Goal: Check status: Check status

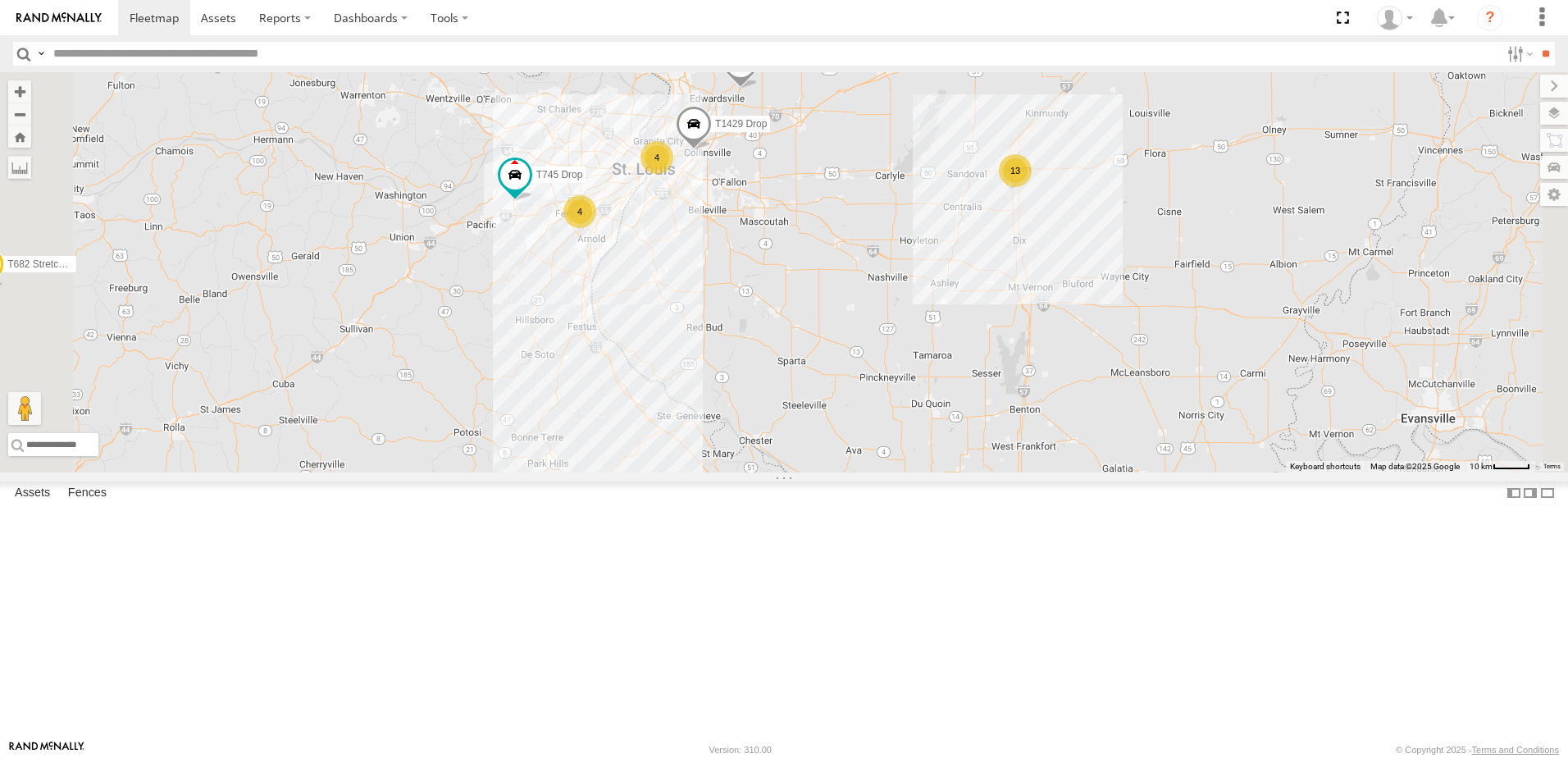
drag, startPoint x: 1051, startPoint y: 519, endPoint x: 1087, endPoint y: 255, distance: 266.4
click at [1087, 255] on div "T1427 Drop T1438 Pipe T682 Stretch Flat 015910000079668 - Doesnt work-REMOVE T2…" at bounding box center [784, 272] width 1568 height 400
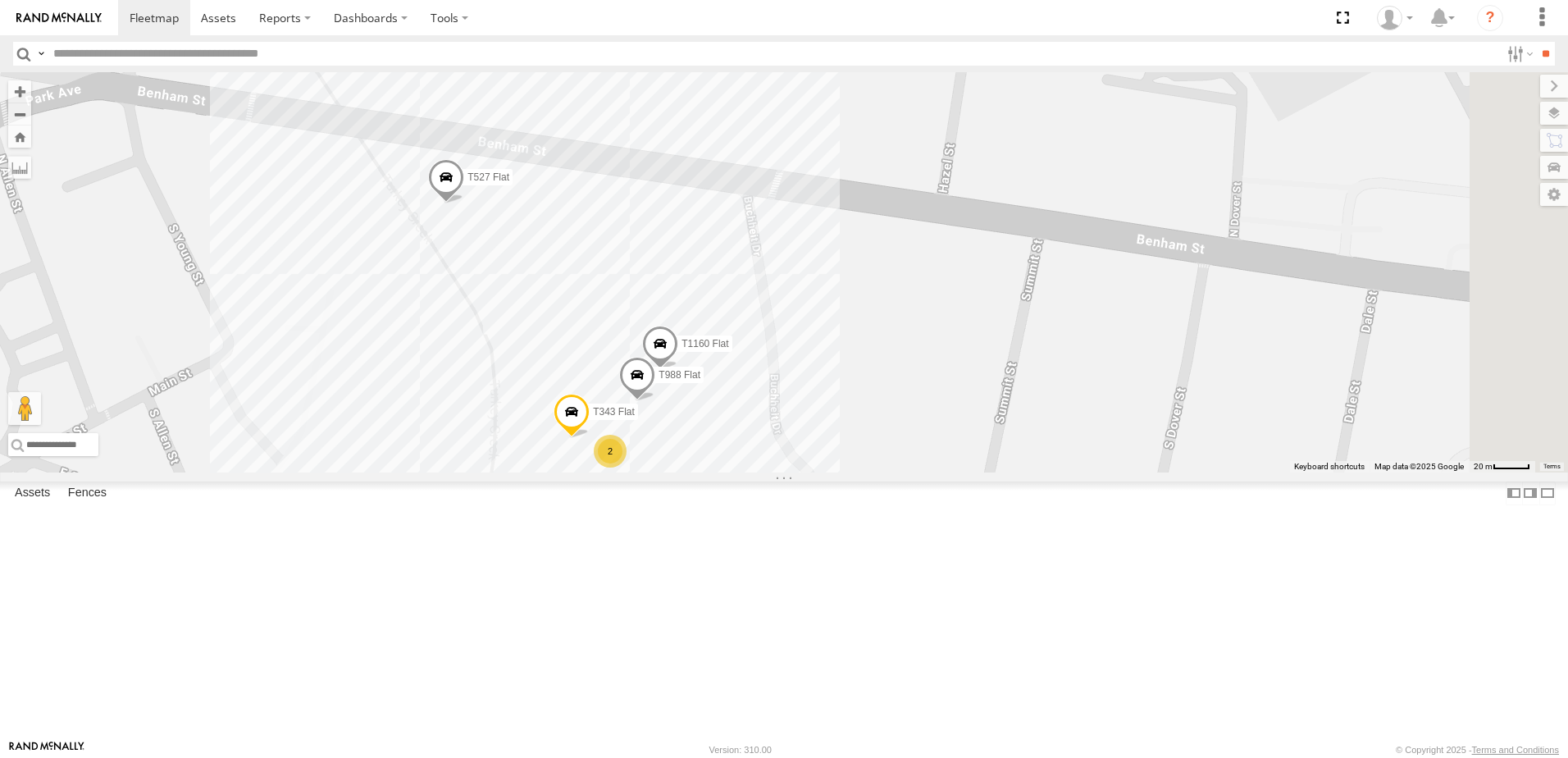
drag, startPoint x: 895, startPoint y: 269, endPoint x: 806, endPoint y: 371, distance: 135.4
click at [806, 371] on div "T1427 Drop T1438 Pipe T682 Stretch Flat 015910000079668 - Doesnt work-REMOVE T2…" at bounding box center [784, 272] width 1568 height 400
click at [625, 465] on div "2" at bounding box center [608, 448] width 33 height 33
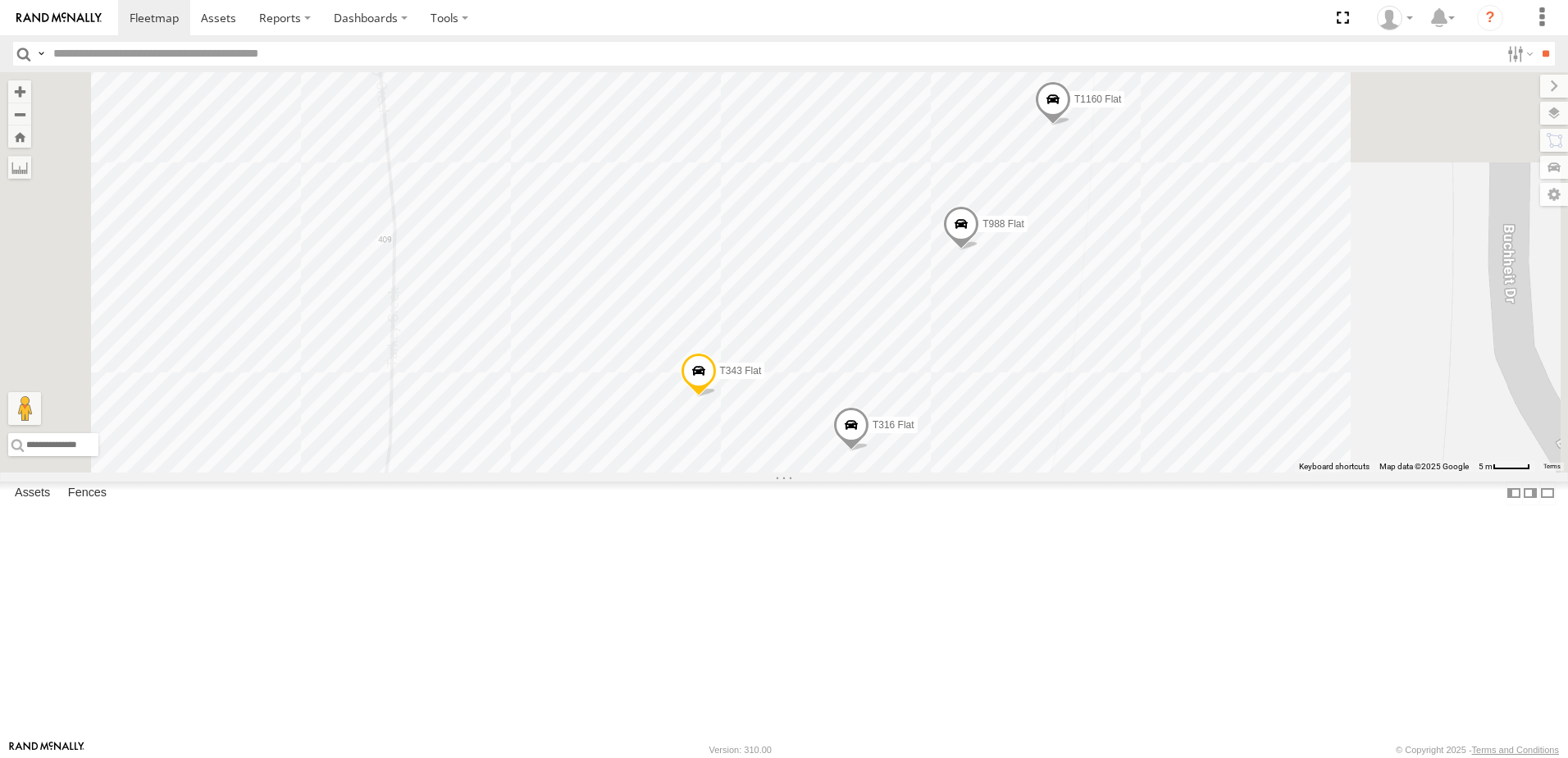
drag, startPoint x: 815, startPoint y: 336, endPoint x: 889, endPoint y: 604, distance: 278.0
click at [889, 472] on div "T1427 Drop T1438 Pipe T682 Stretch Flat 015910000079668 - Doesnt work-REMOVE T2…" at bounding box center [784, 272] width 1568 height 400
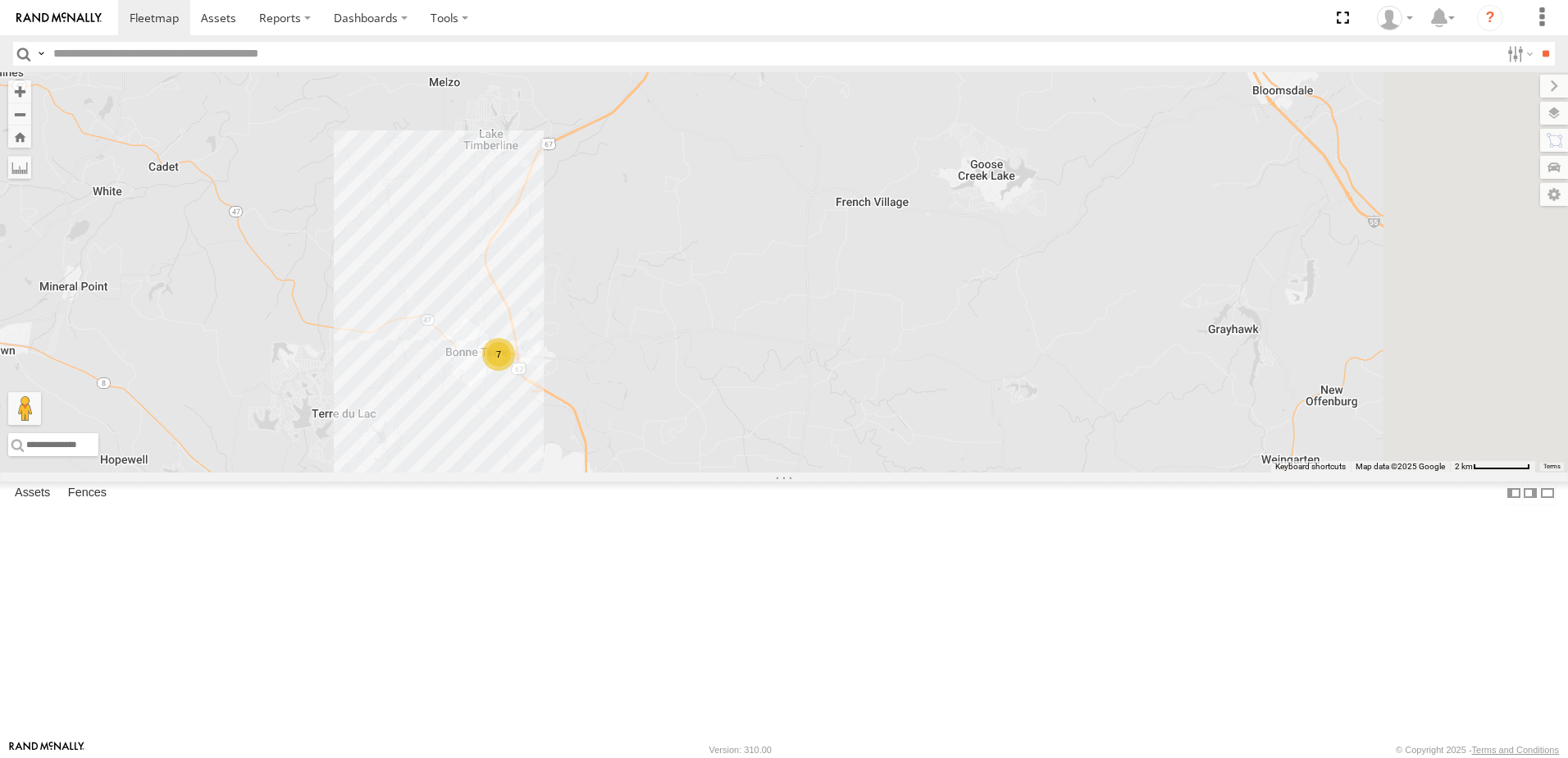
drag, startPoint x: 1286, startPoint y: 519, endPoint x: 901, endPoint y: 511, distance: 385.1
click at [962, 472] on div "T1427 Drop T1438 Pipe T682 Stretch Flat 015910000079668 - Doesnt work-REMOVE T2…" at bounding box center [784, 272] width 1568 height 400
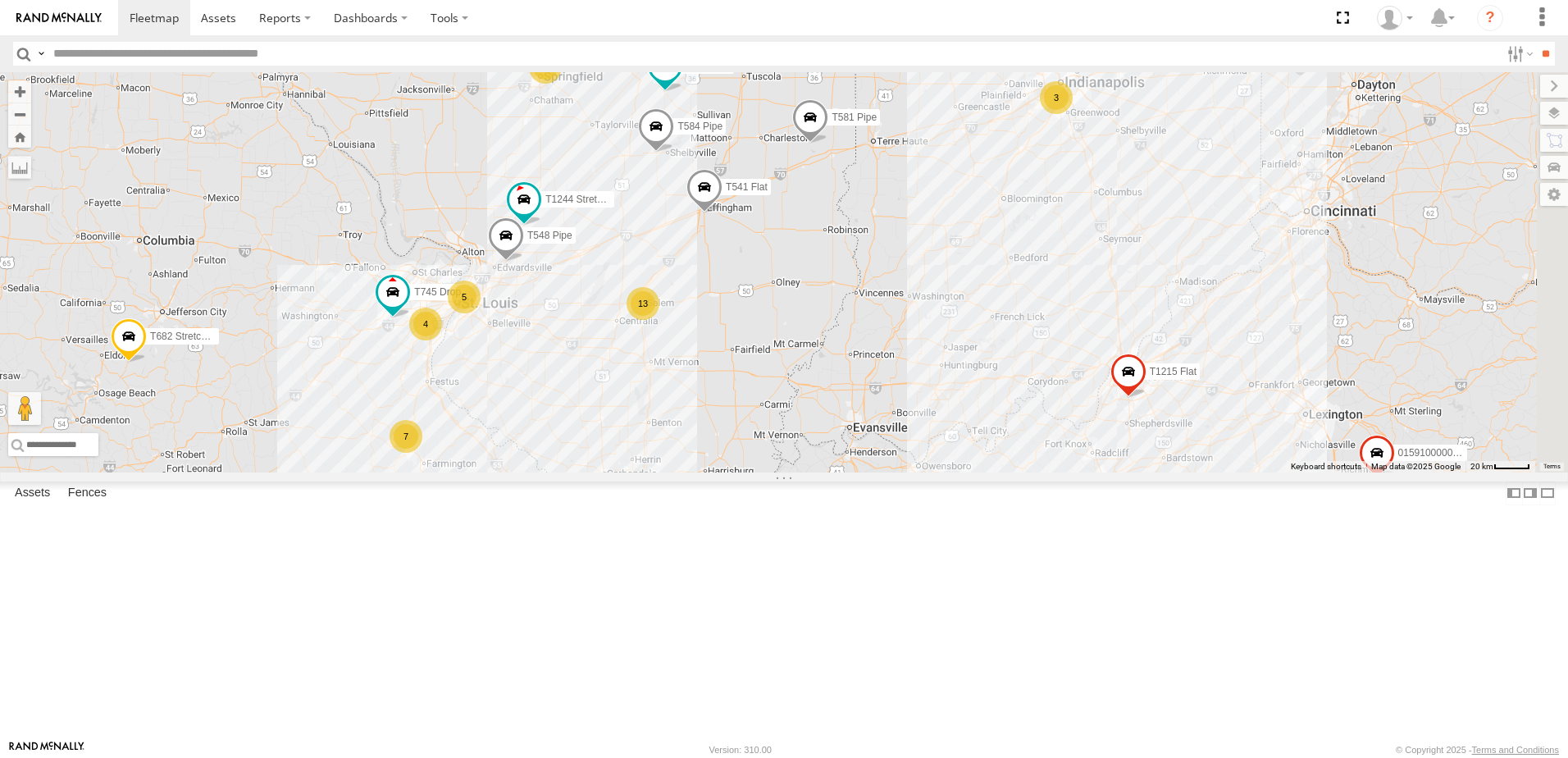
drag, startPoint x: 1167, startPoint y: 443, endPoint x: 832, endPoint y: 545, distance: 350.2
click at [833, 472] on div "T1427 Drop T1438 Pipe T682 Stretch Flat 015910000079668 - Doesnt work-REMOVE T2…" at bounding box center [784, 272] width 1568 height 400
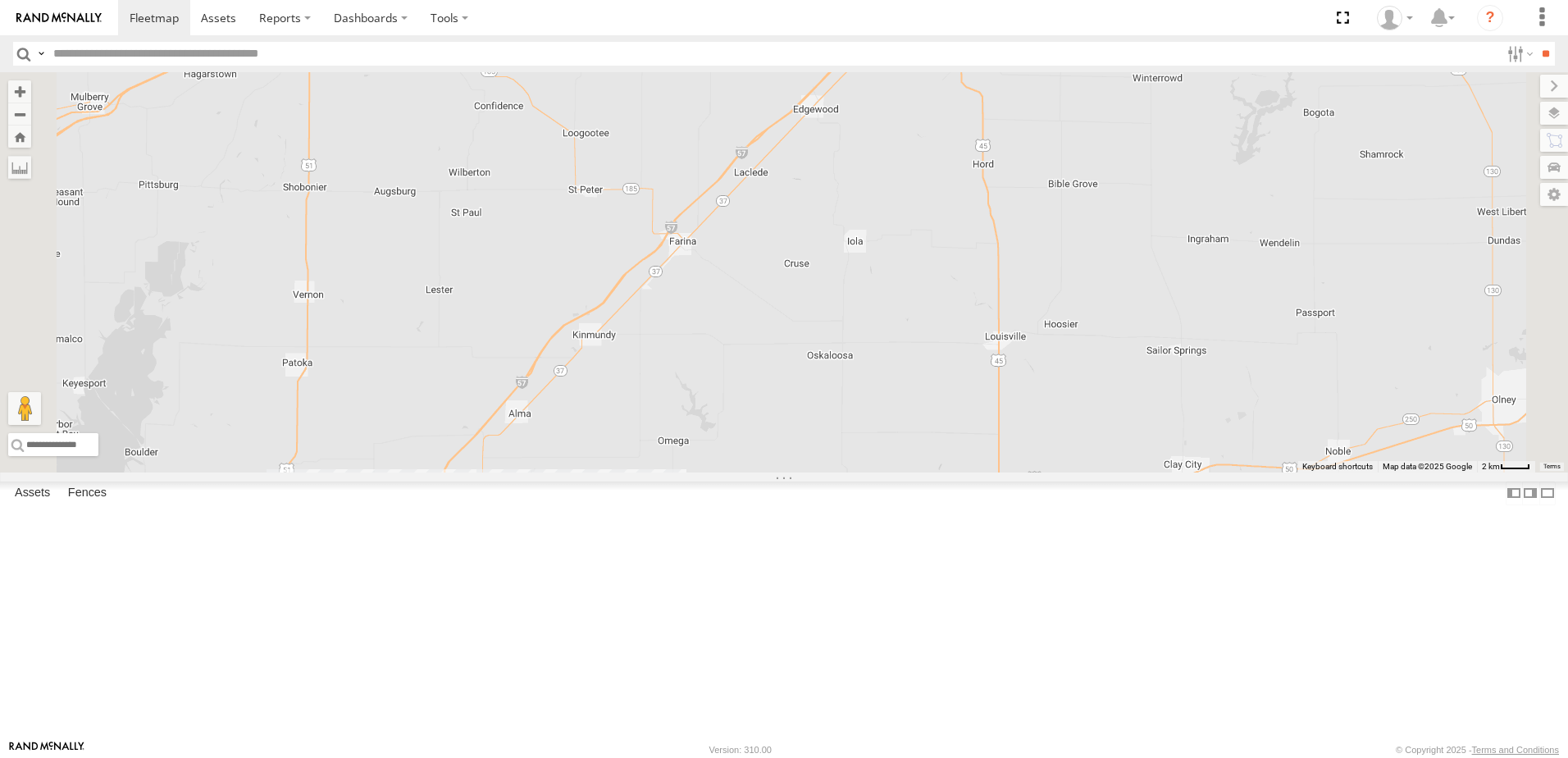
drag, startPoint x: 902, startPoint y: 189, endPoint x: 757, endPoint y: 638, distance: 471.8
click at [758, 472] on div "13" at bounding box center [784, 272] width 1568 height 400
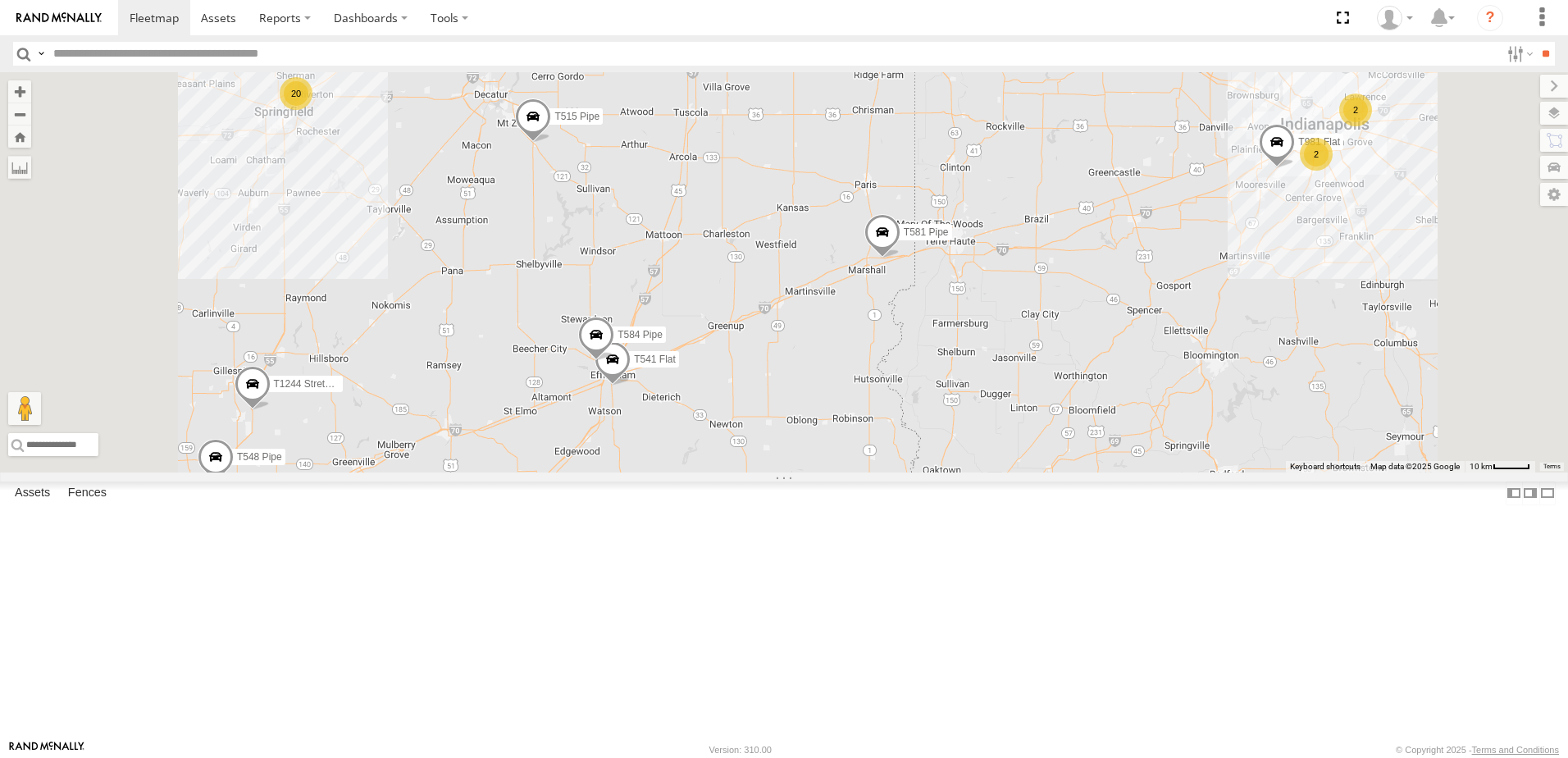
drag, startPoint x: 929, startPoint y: 297, endPoint x: 840, endPoint y: 673, distance: 386.4
click at [844, 472] on div "77 13 20 2 T548 Pipe T541 Flat T1244 Stretch 3 Axle Flat T1439 Pipe 2 3 T515 Pi…" at bounding box center [784, 272] width 1568 height 400
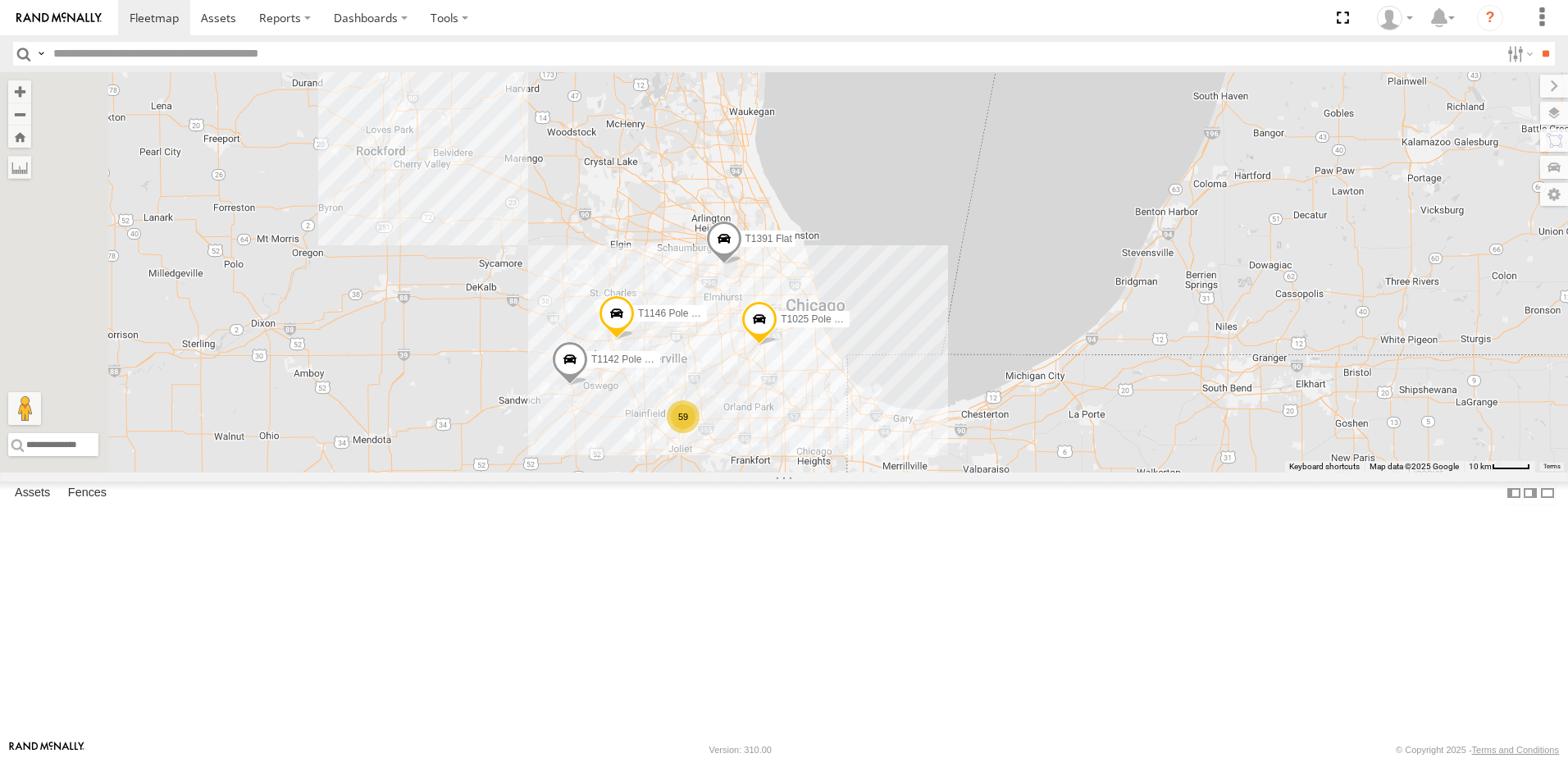
drag, startPoint x: 773, startPoint y: 386, endPoint x: 844, endPoint y: 728, distance: 349.3
click at [852, 746] on body at bounding box center [784, 379] width 1568 height 758
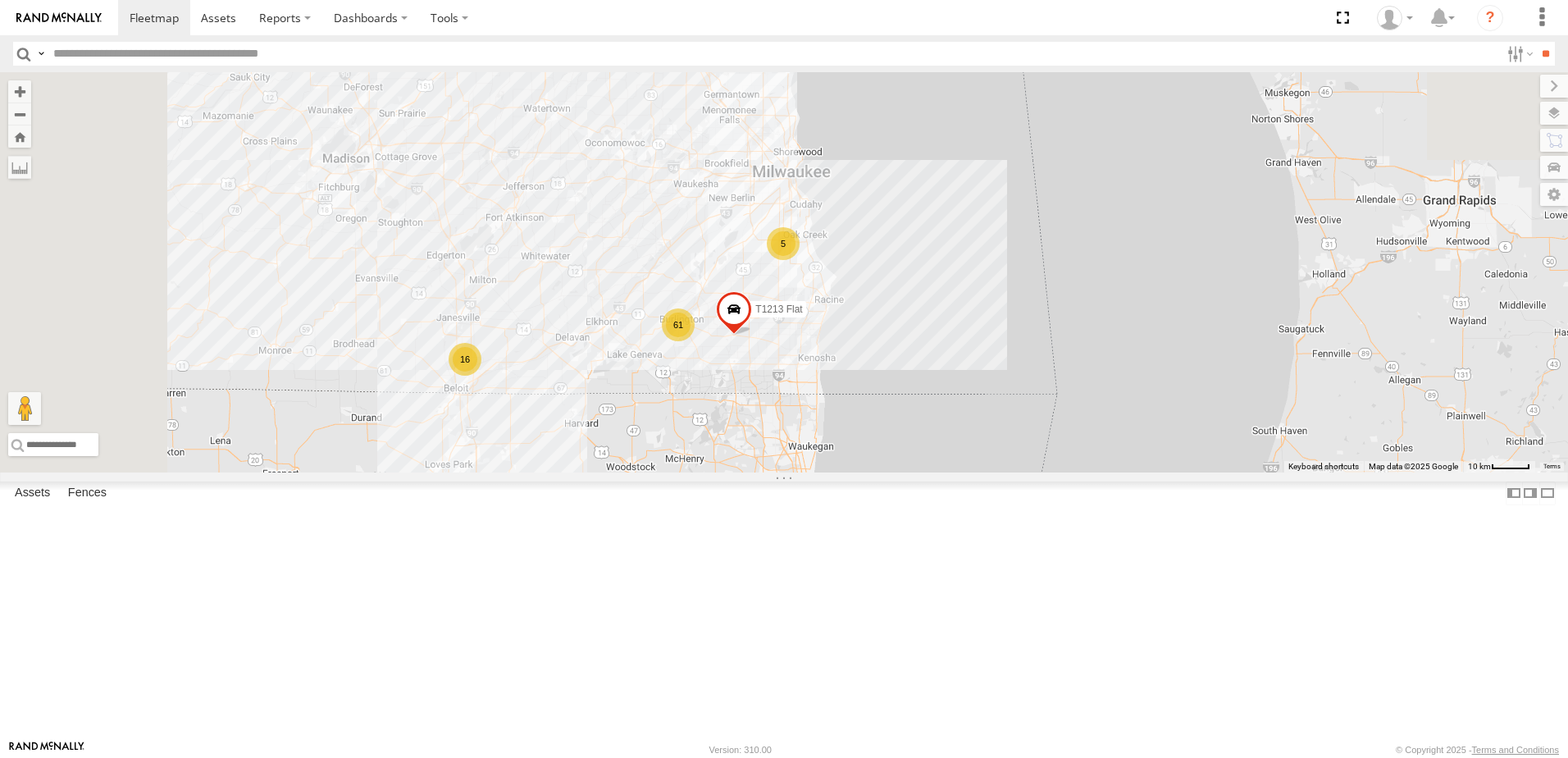
drag, startPoint x: 662, startPoint y: 385, endPoint x: 705, endPoint y: 651, distance: 269.5
click at [705, 472] on div "77 13 20 2 T548 Pipe T541 Flat T1244 Stretch 3 Axle Flat T1439 Pipe 2 3 T515 Pi…" at bounding box center [784, 272] width 1568 height 400
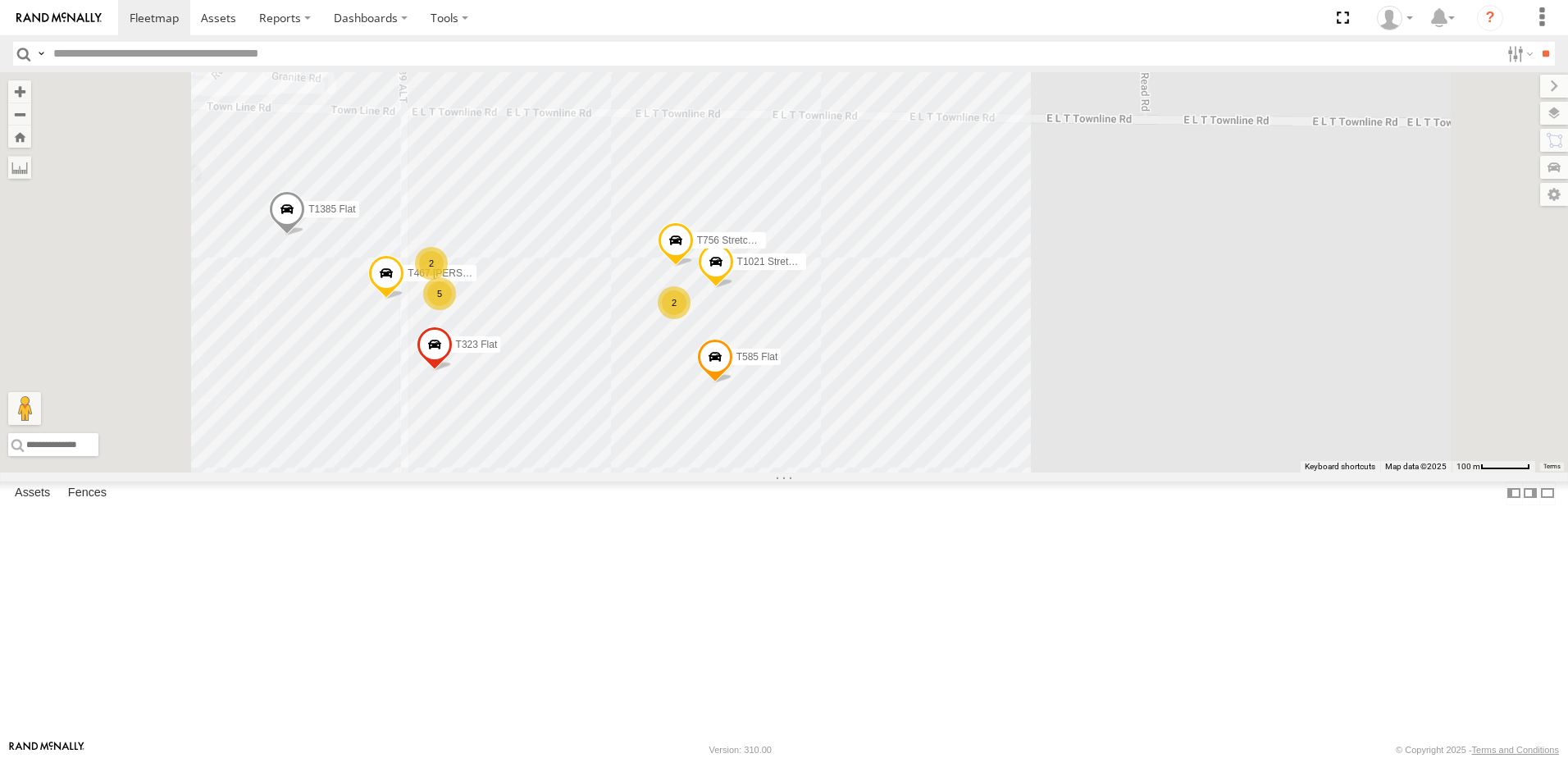
drag, startPoint x: 538, startPoint y: 512, endPoint x: 524, endPoint y: 485, distance: 30.4
click at [524, 472] on div "T548 Pipe T541 Flat T1244 Stretch 3 Axle Flat T1439 Pipe T515 Pipe T981 Flat T5…" at bounding box center [784, 272] width 1568 height 400
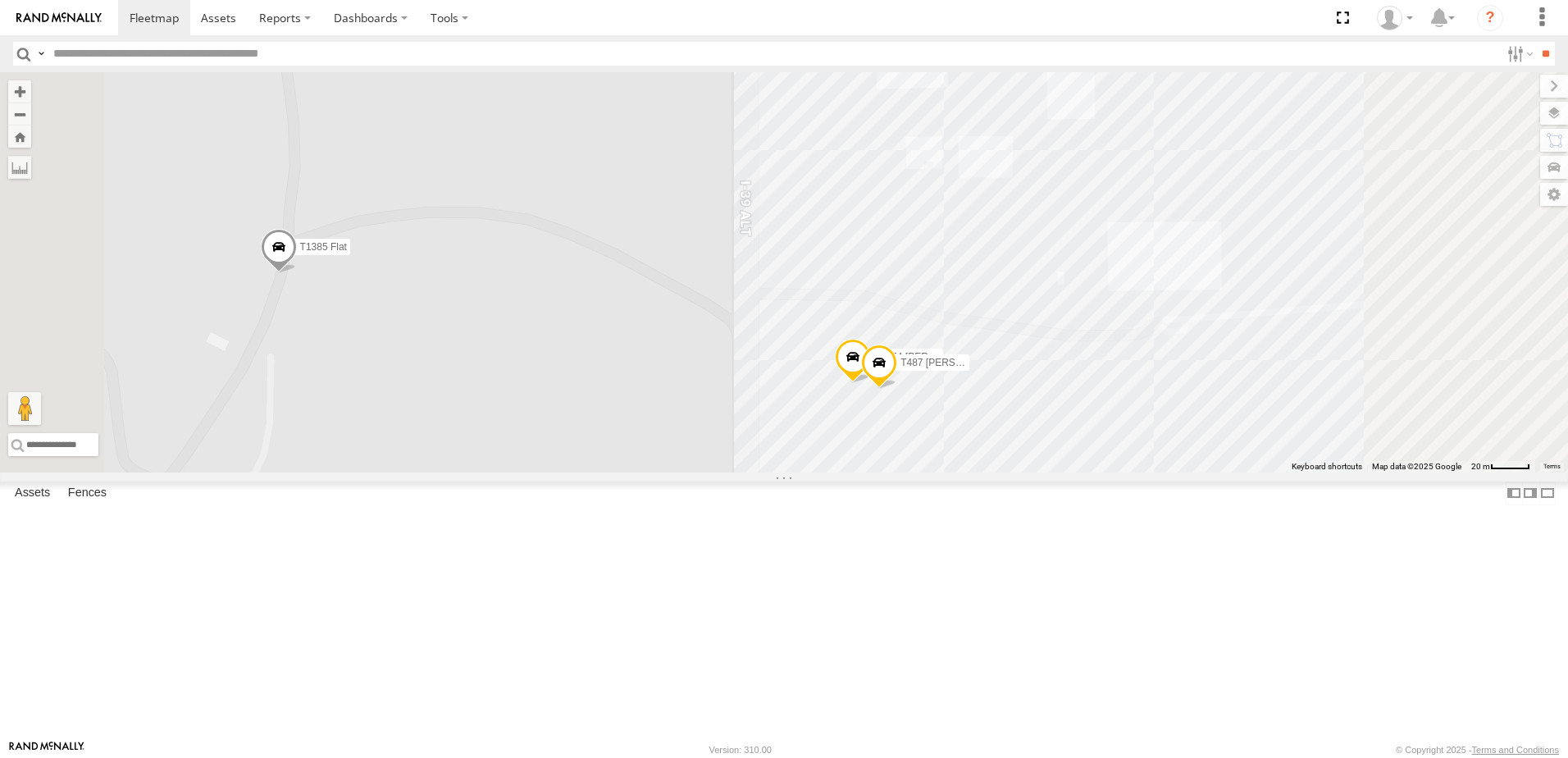
drag, startPoint x: 650, startPoint y: 446, endPoint x: 633, endPoint y: 422, distance: 29.4
click at [633, 422] on div "T548 Pipe T541 Flat T1244 Stretch 3 Axle Flat T1439 Pipe T515 Pipe T981 Flat T5…" at bounding box center [784, 272] width 1568 height 400
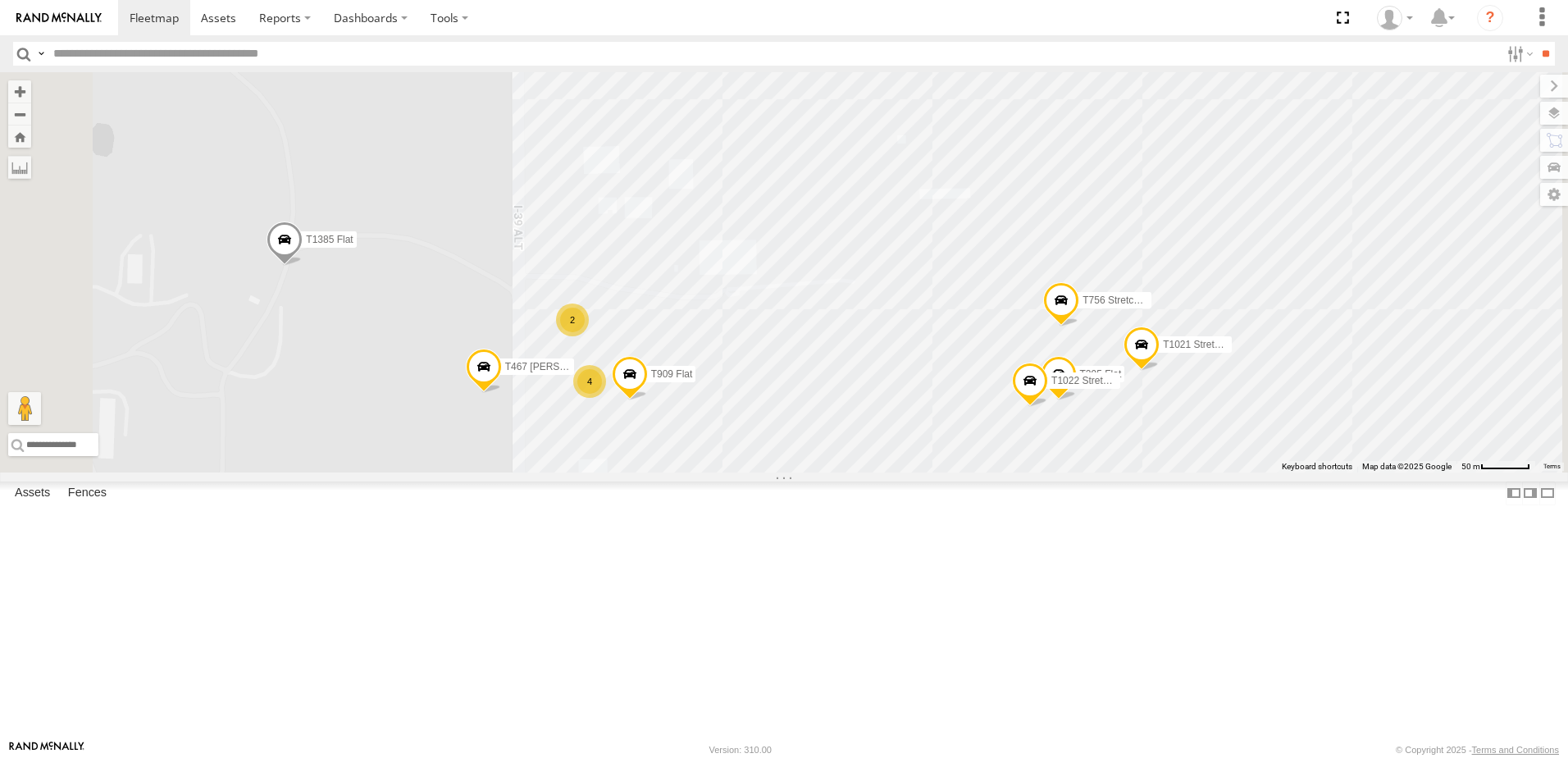
drag, startPoint x: 576, startPoint y: 408, endPoint x: 530, endPoint y: 352, distance: 72.5
click at [530, 354] on div "T548 Pipe T541 Flat T1244 Stretch 3 Axle Flat T1439 Pipe T515 Pipe T981 Flat T5…" at bounding box center [784, 272] width 1568 height 400
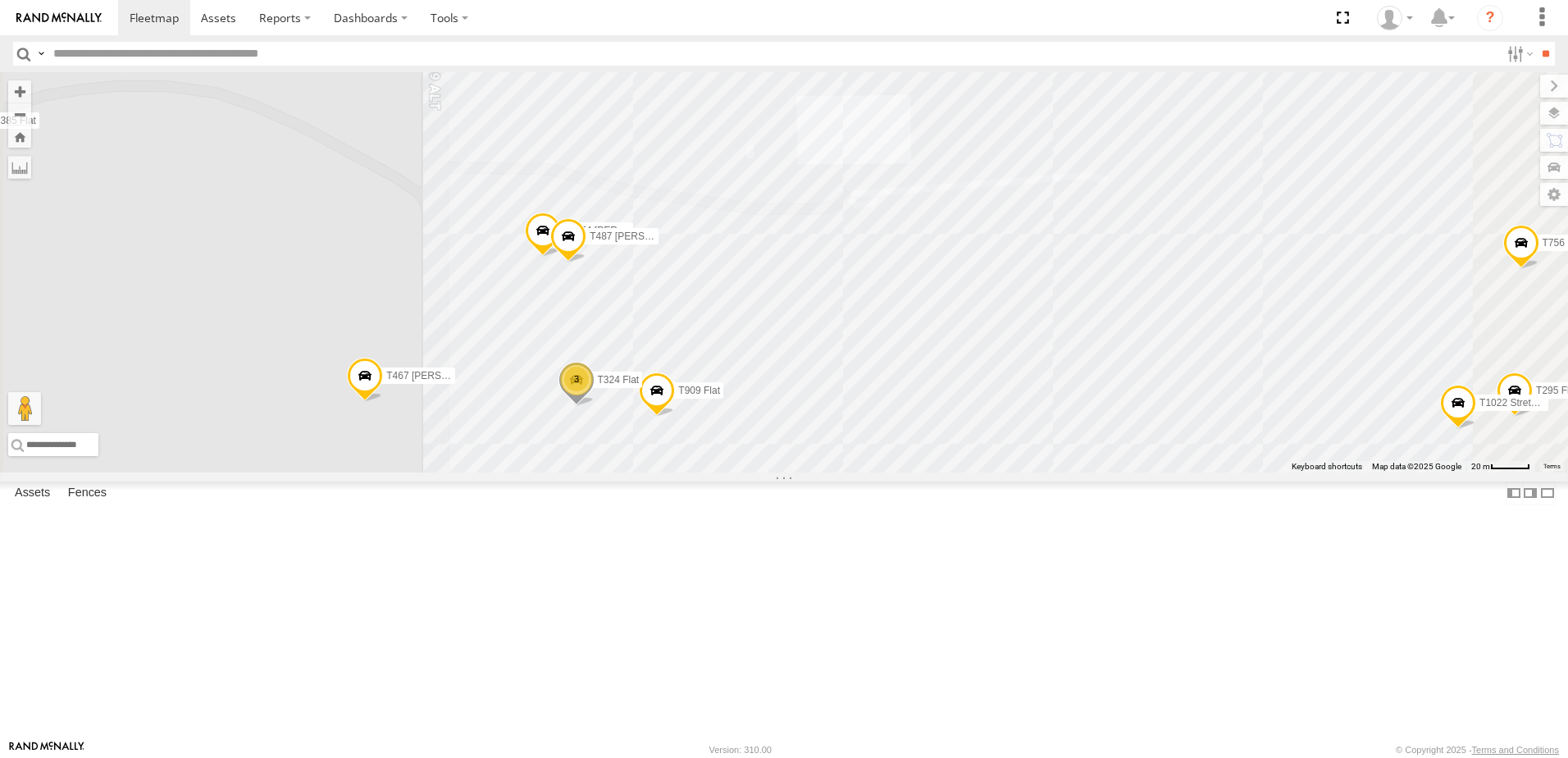
drag, startPoint x: 814, startPoint y: 414, endPoint x: 791, endPoint y: 416, distance: 23.1
click at [795, 419] on div "T548 Pipe T541 Flat T1244 Stretch 3 Axle Flat T1439 Pipe T515 Pipe T981 Flat T5…" at bounding box center [784, 272] width 1568 height 400
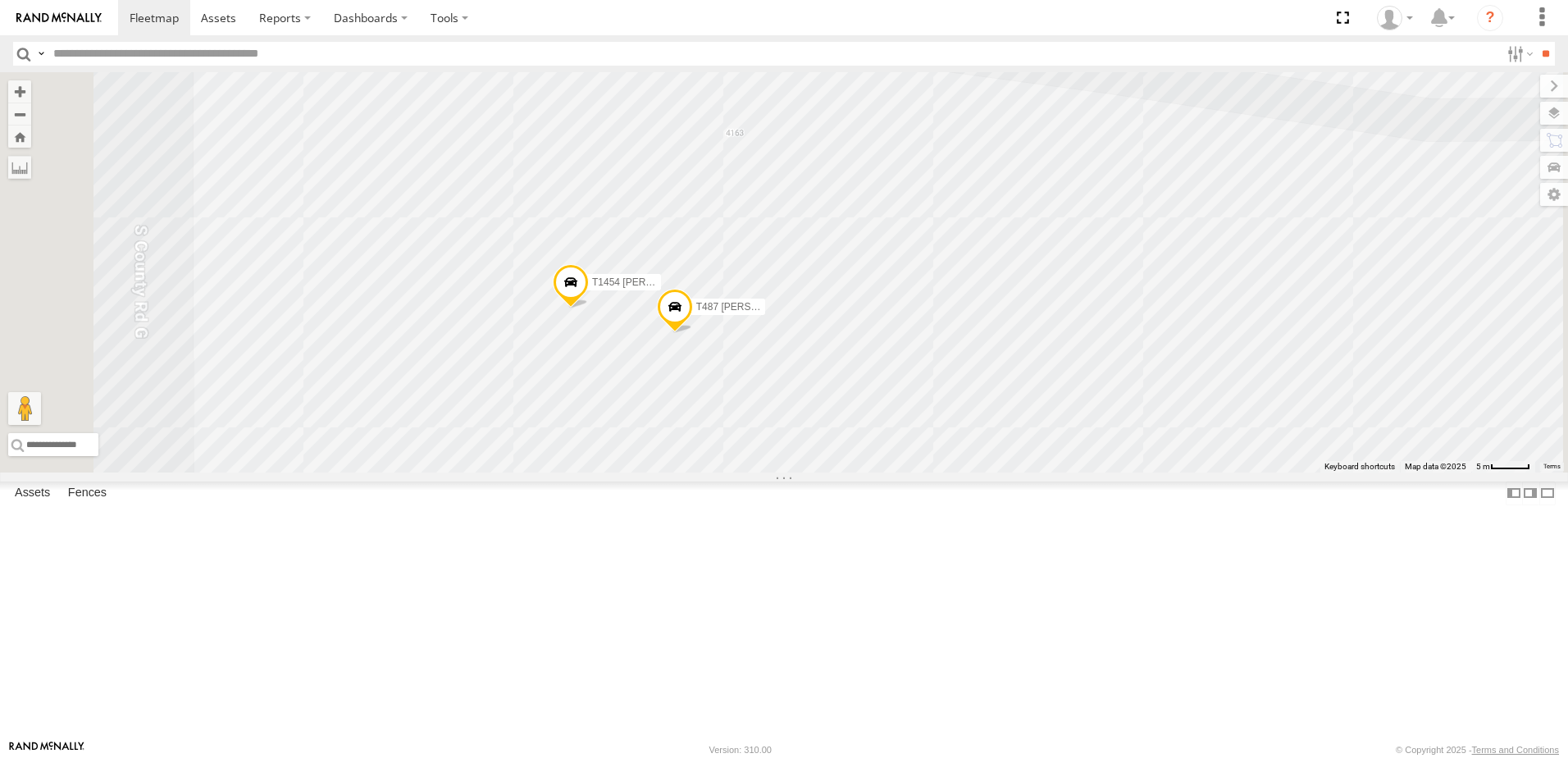
drag, startPoint x: 931, startPoint y: 508, endPoint x: 815, endPoint y: 303, distance: 235.5
click at [844, 344] on div "T548 Pipe T541 Flat T1244 Stretch 3 Axle Flat T1439 Pipe T515 Pipe T981 Flat T5…" at bounding box center [784, 272] width 1568 height 400
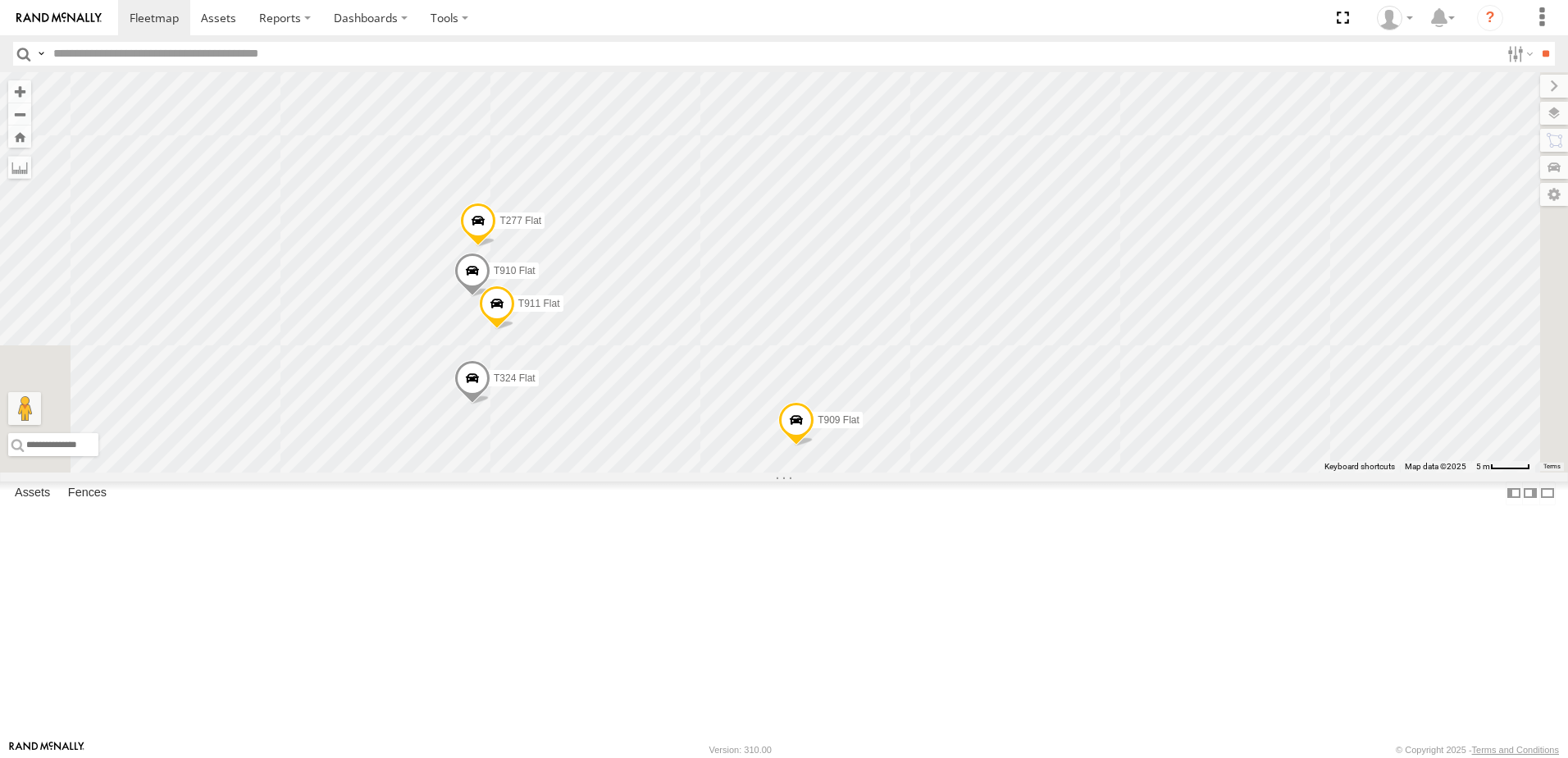
drag, startPoint x: 869, startPoint y: 539, endPoint x: 812, endPoint y: 367, distance: 181.2
click at [815, 374] on div "T548 Pipe T541 Flat T1244 Stretch 3 Axle Flat T1439 Pipe T515 Pipe T981 Flat T5…" at bounding box center [784, 272] width 1568 height 400
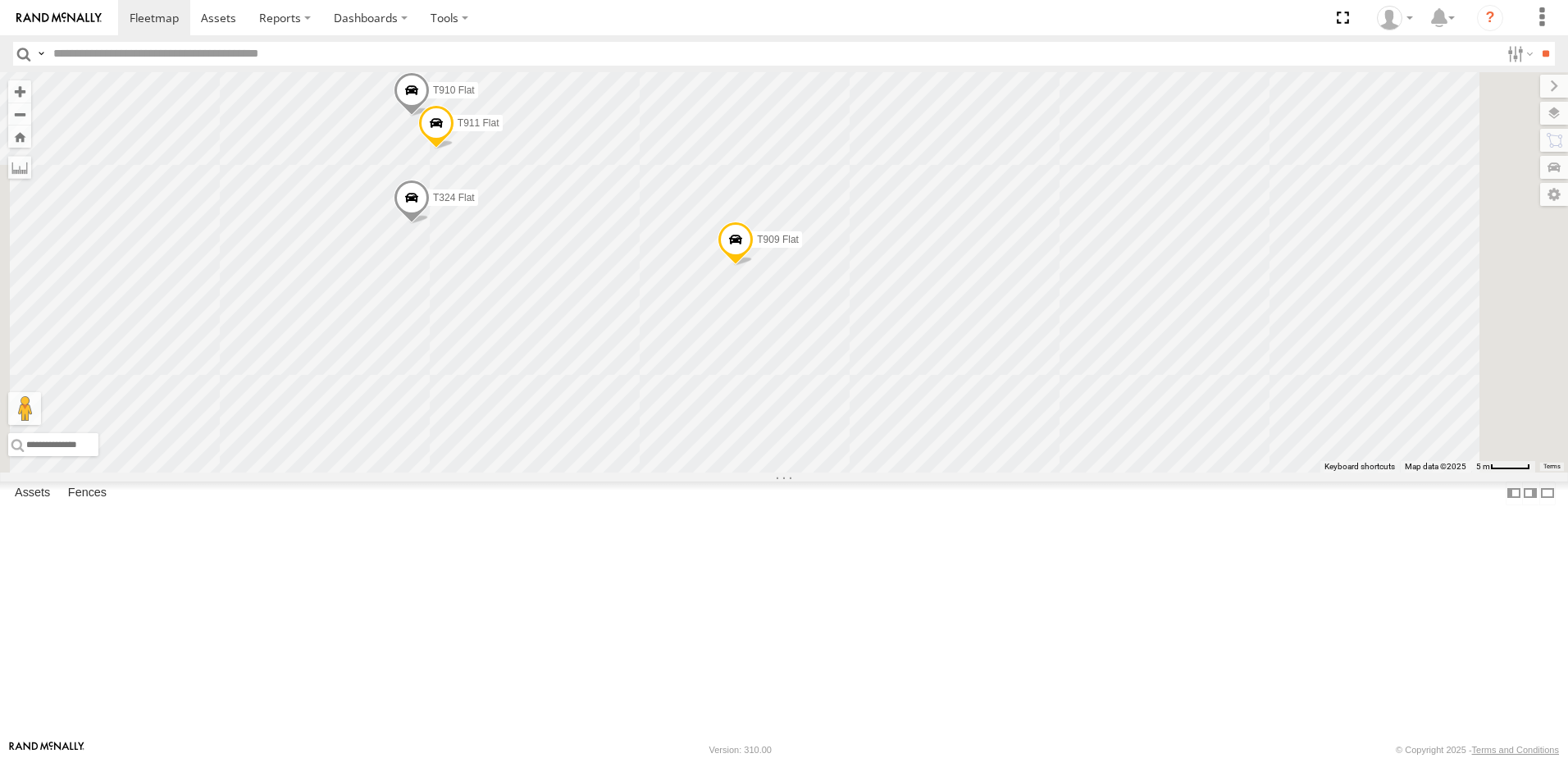
drag, startPoint x: 815, startPoint y: 406, endPoint x: 796, endPoint y: 375, distance: 36.4
click at [797, 376] on div "T548 Pipe T541 Flat T1244 Stretch 3 Axle Flat T1439 Pipe T515 Pipe T981 Flat T5…" at bounding box center [784, 272] width 1568 height 400
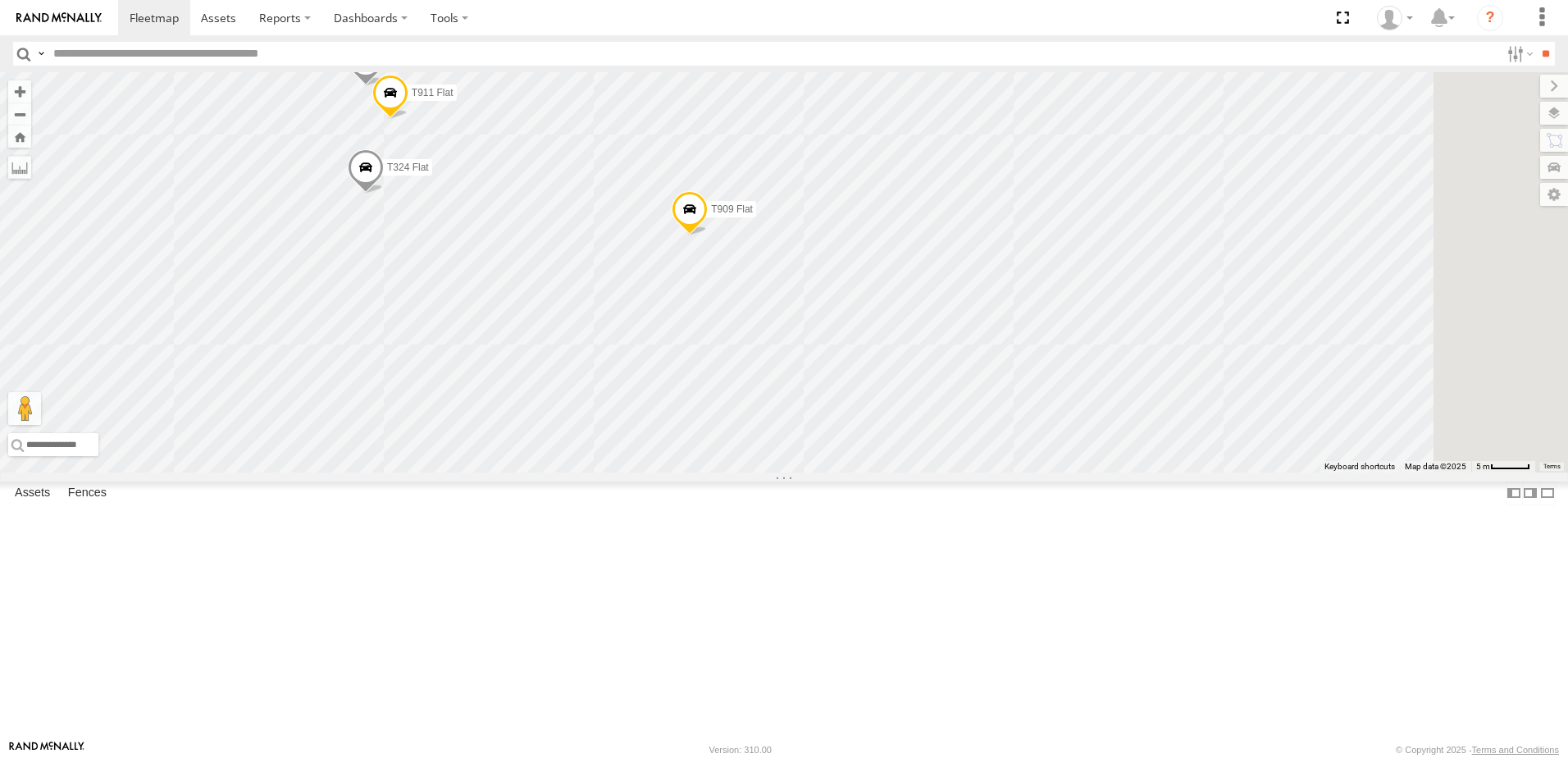
drag, startPoint x: 786, startPoint y: 394, endPoint x: 739, endPoint y: 364, distance: 55.8
click at [739, 364] on div "T548 Pipe T541 Flat T1244 Stretch 3 Axle Flat T1439 Pipe T515 Pipe T981 Flat T5…" at bounding box center [784, 272] width 1568 height 400
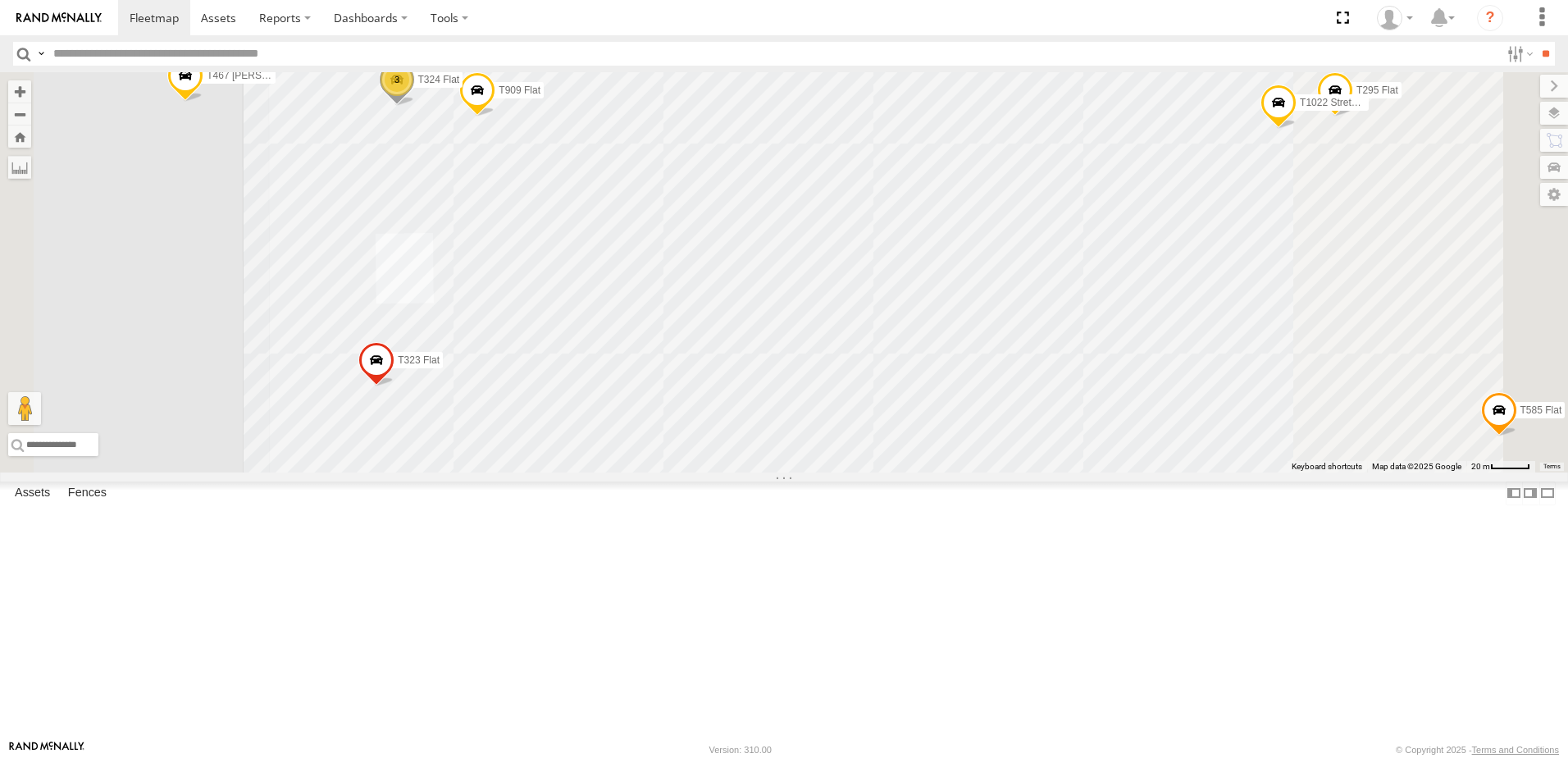
drag, startPoint x: 840, startPoint y: 508, endPoint x: 669, endPoint y: 333, distance: 244.7
click at [679, 340] on div "T548 Pipe T541 Flat T1244 Stretch 3 Axle Flat T1439 Pipe T515 Pipe T981 Flat T5…" at bounding box center [784, 272] width 1568 height 400
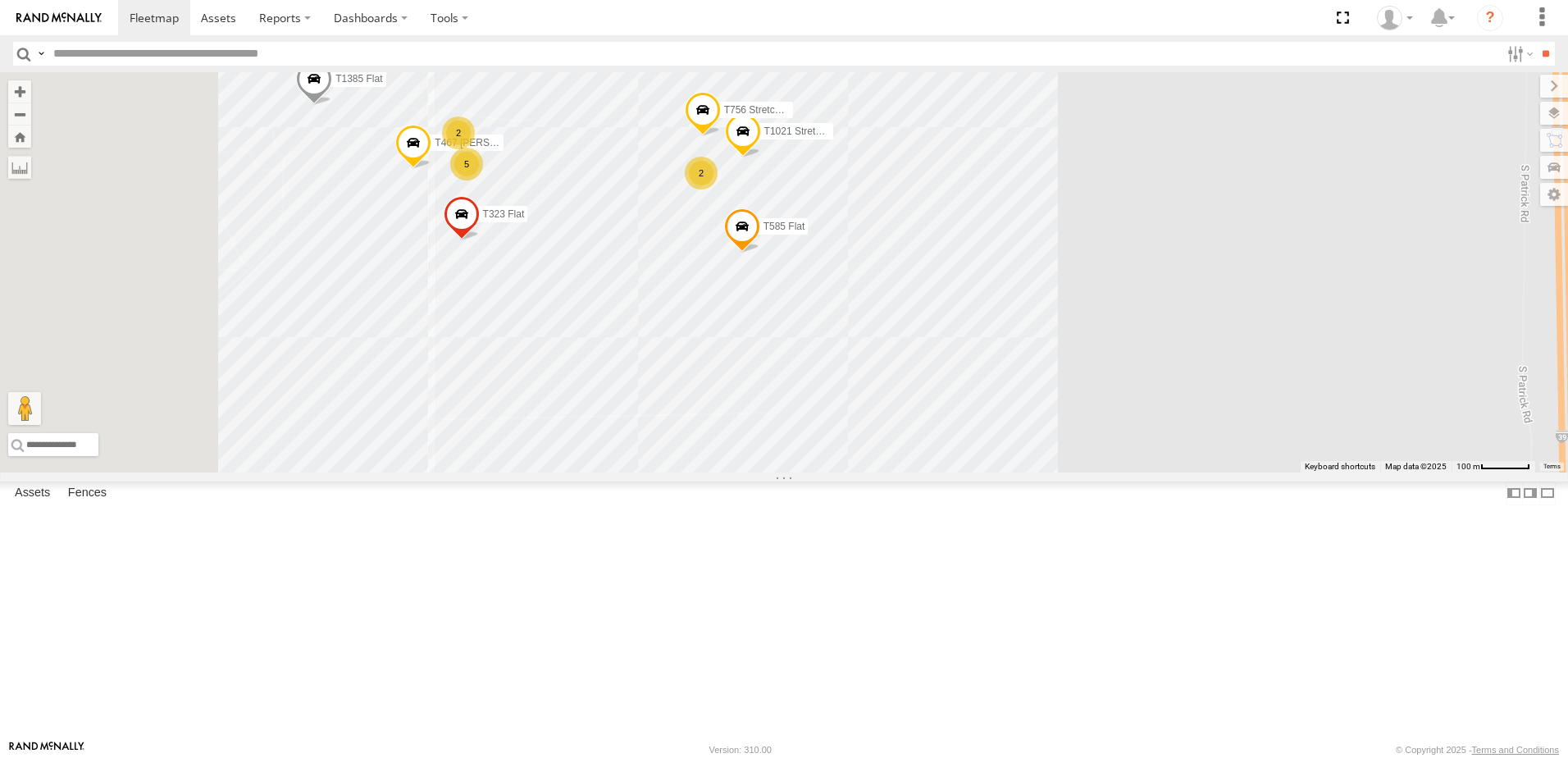
drag, startPoint x: 652, startPoint y: 282, endPoint x: 845, endPoint y: 324, distance: 197.5
click at [888, 308] on div "T548 Pipe T541 Flat T1244 Stretch 3 Axle Flat T1439 Pipe T515 Pipe T981 Flat T5…" at bounding box center [784, 272] width 1568 height 400
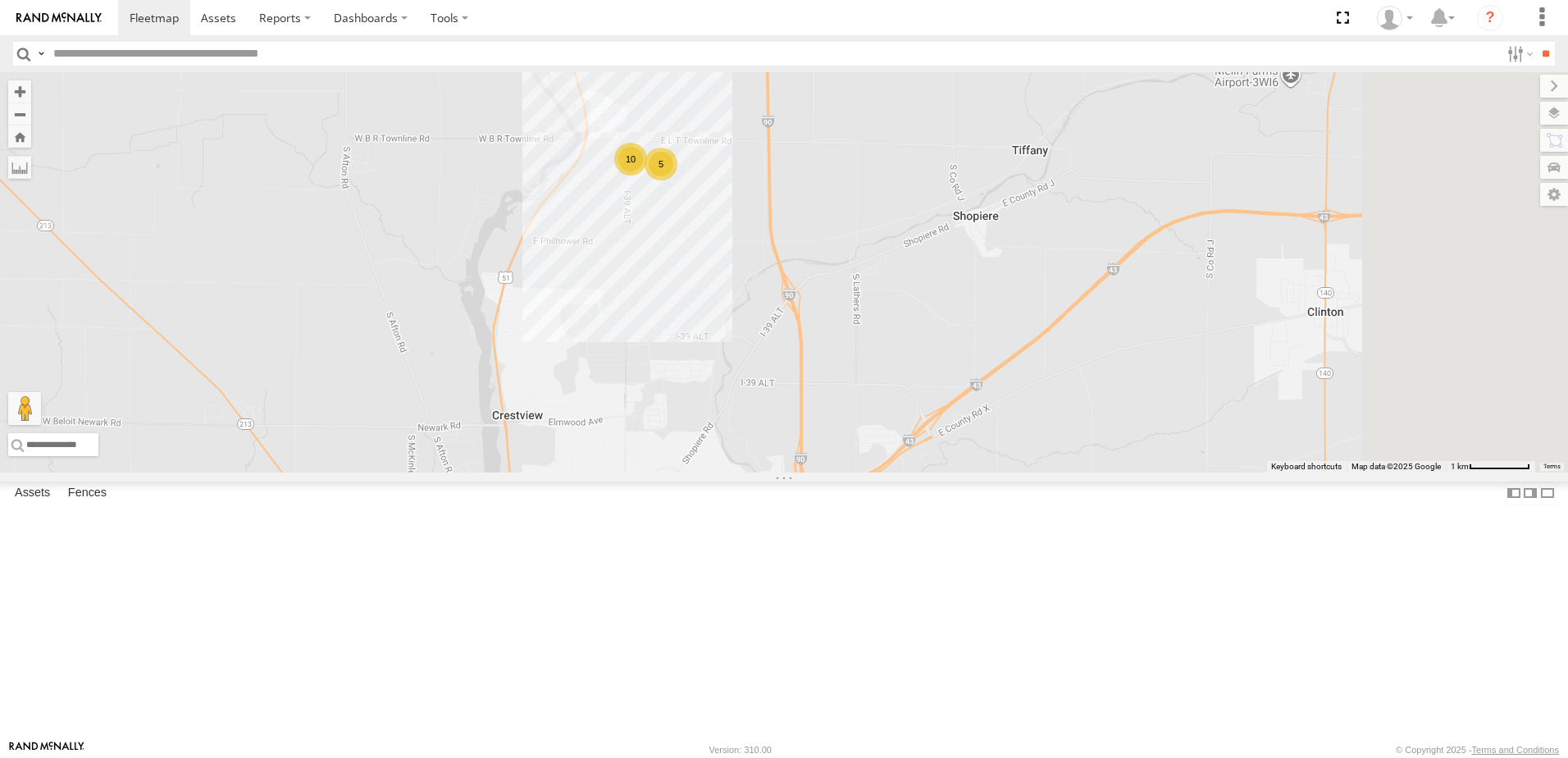
drag, startPoint x: 1224, startPoint y: 461, endPoint x: 935, endPoint y: 391, distance: 297.4
click at [935, 391] on div "T548 Pipe T541 Flat T1244 Stretch 3 Axle Flat T1439 Pipe T515 Pipe T981 Flat T5…" at bounding box center [784, 272] width 1568 height 400
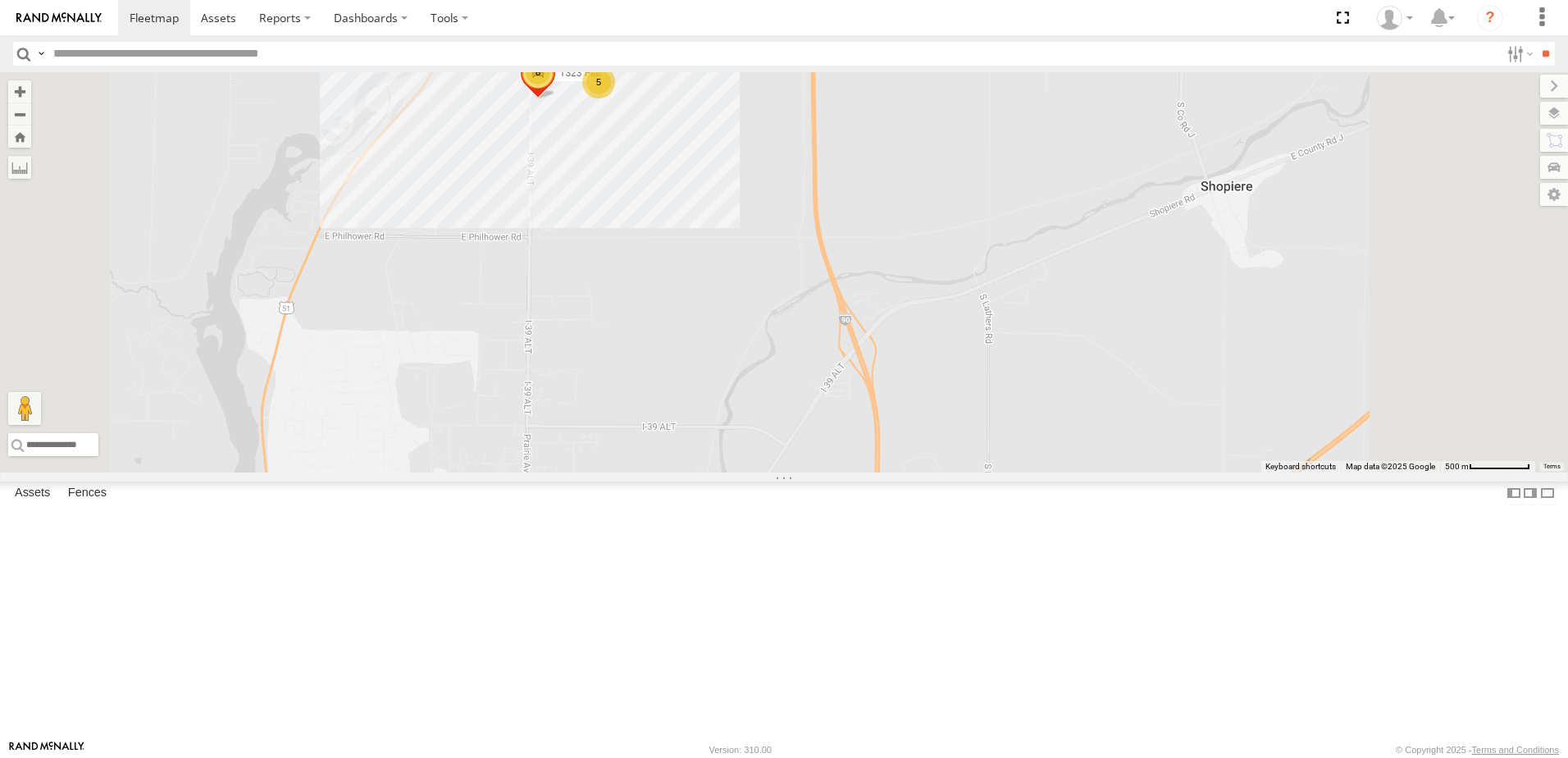
drag, startPoint x: 950, startPoint y: 317, endPoint x: 806, endPoint y: 238, distance: 164.2
click at [809, 240] on div "T548 Pipe T541 Flat T1244 Stretch 3 Axle Flat T1439 Pipe T515 Pipe T981 Flat T5…" at bounding box center [784, 272] width 1568 height 400
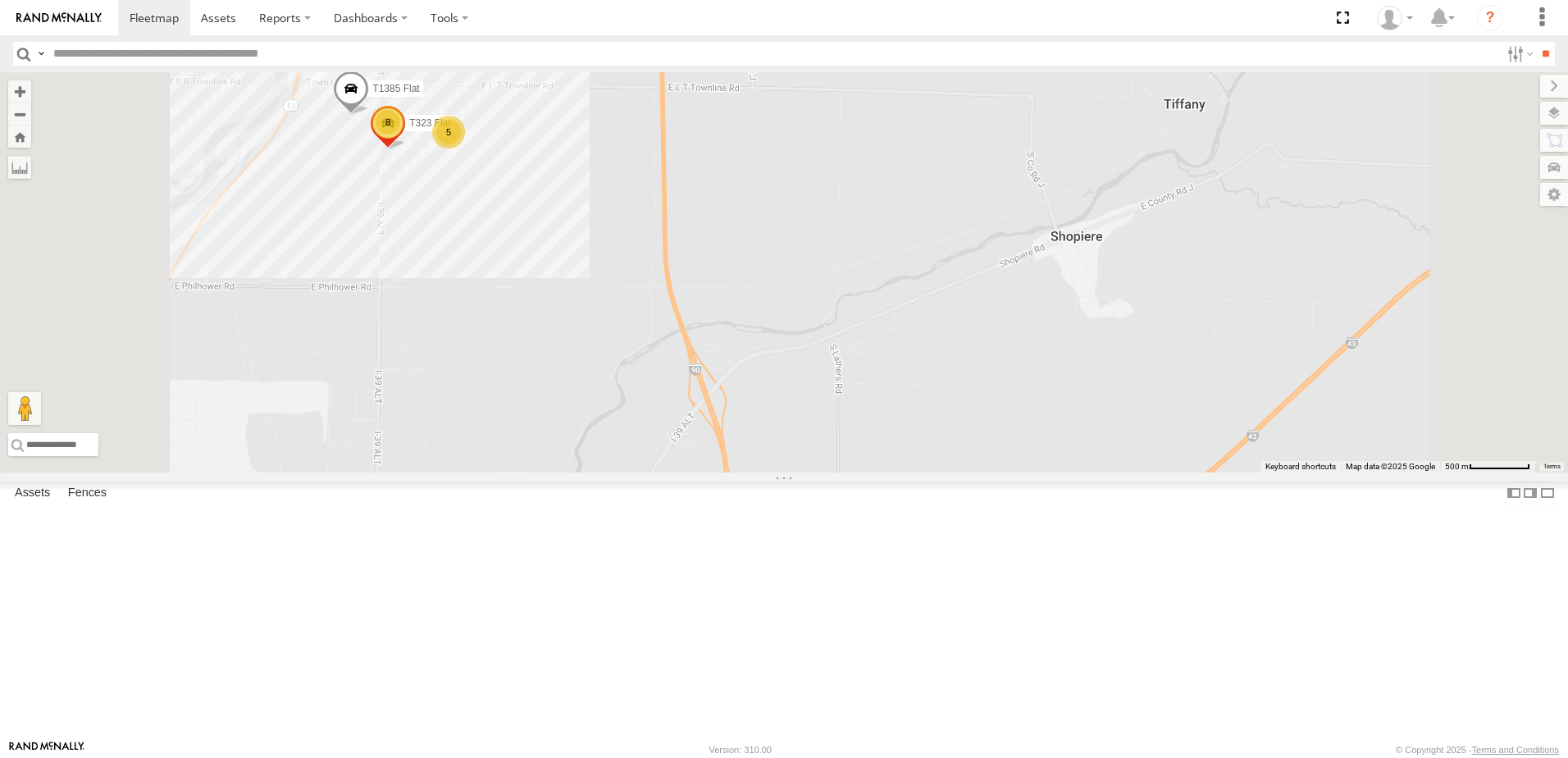
drag, startPoint x: 766, startPoint y: 212, endPoint x: 758, endPoint y: 410, distance: 198.2
click at [758, 409] on div "T548 Pipe T541 Flat T1244 Stretch 3 Axle Flat T1439 Pipe T515 Pipe T981 Flat T5…" at bounding box center [784, 272] width 1568 height 400
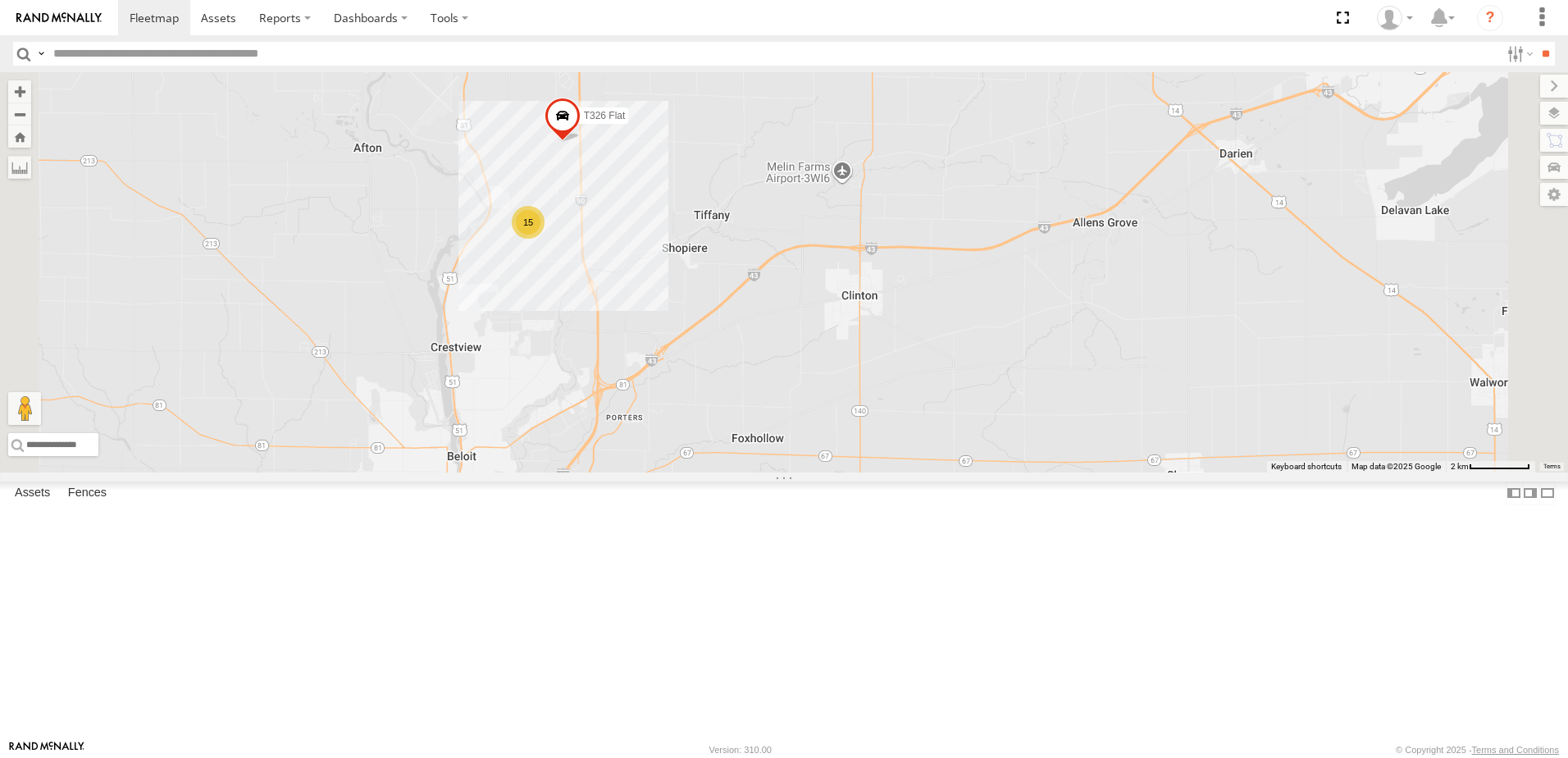
drag, startPoint x: 962, startPoint y: 549, endPoint x: 891, endPoint y: 473, distance: 104.0
click at [934, 472] on div "T548 Pipe T541 Flat T1244 Stretch 3 Axle Flat T1439 Pipe T515 Pipe T981 Flat T5…" at bounding box center [784, 272] width 1568 height 400
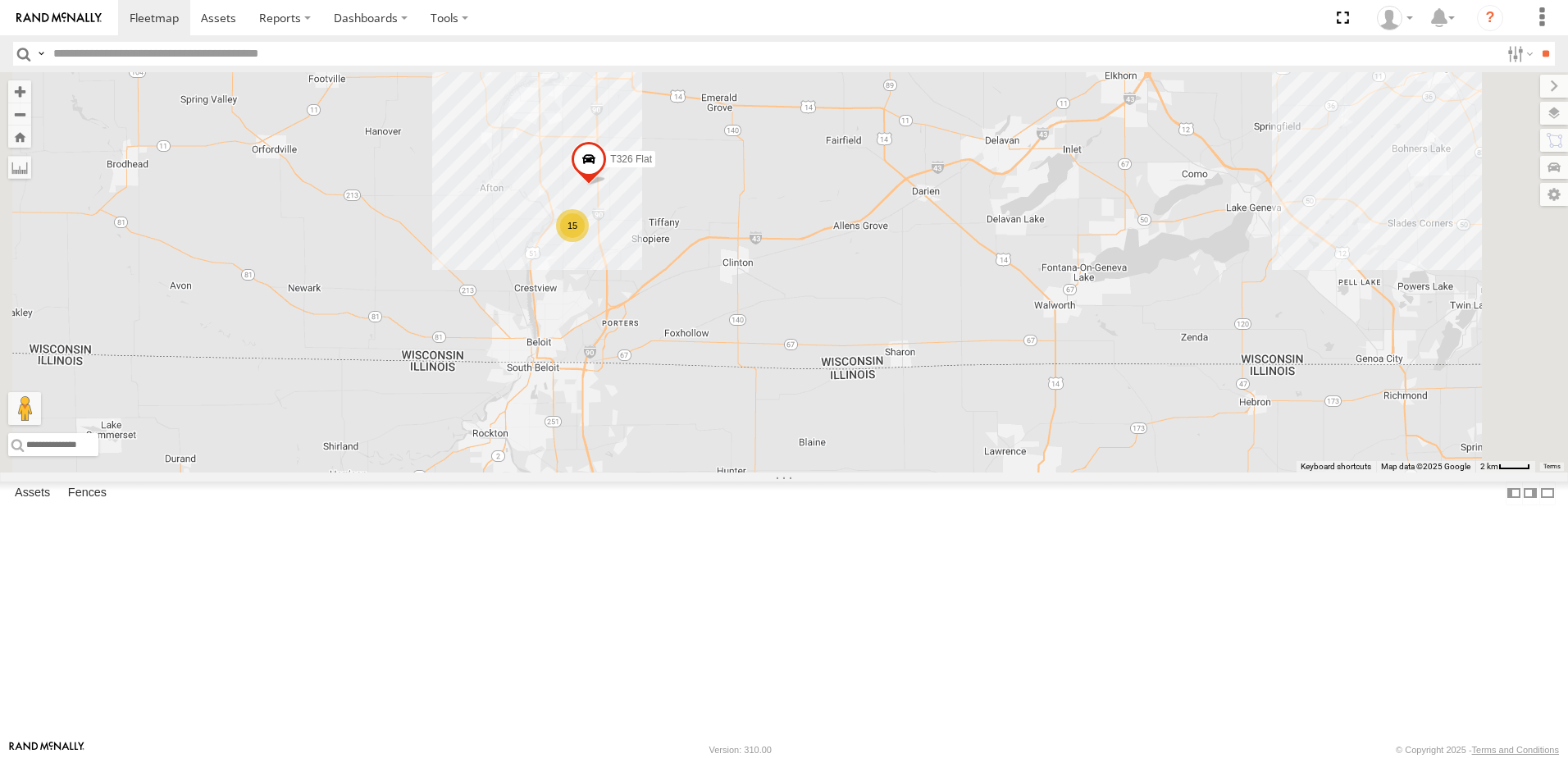
drag, startPoint x: 927, startPoint y: 624, endPoint x: 869, endPoint y: 534, distance: 107.1
click at [881, 472] on div "T548 Pipe T541 Flat T1244 Stretch 3 Axle Flat T1439 Pipe T515 Pipe T981 Flat T5…" at bounding box center [784, 272] width 1568 height 400
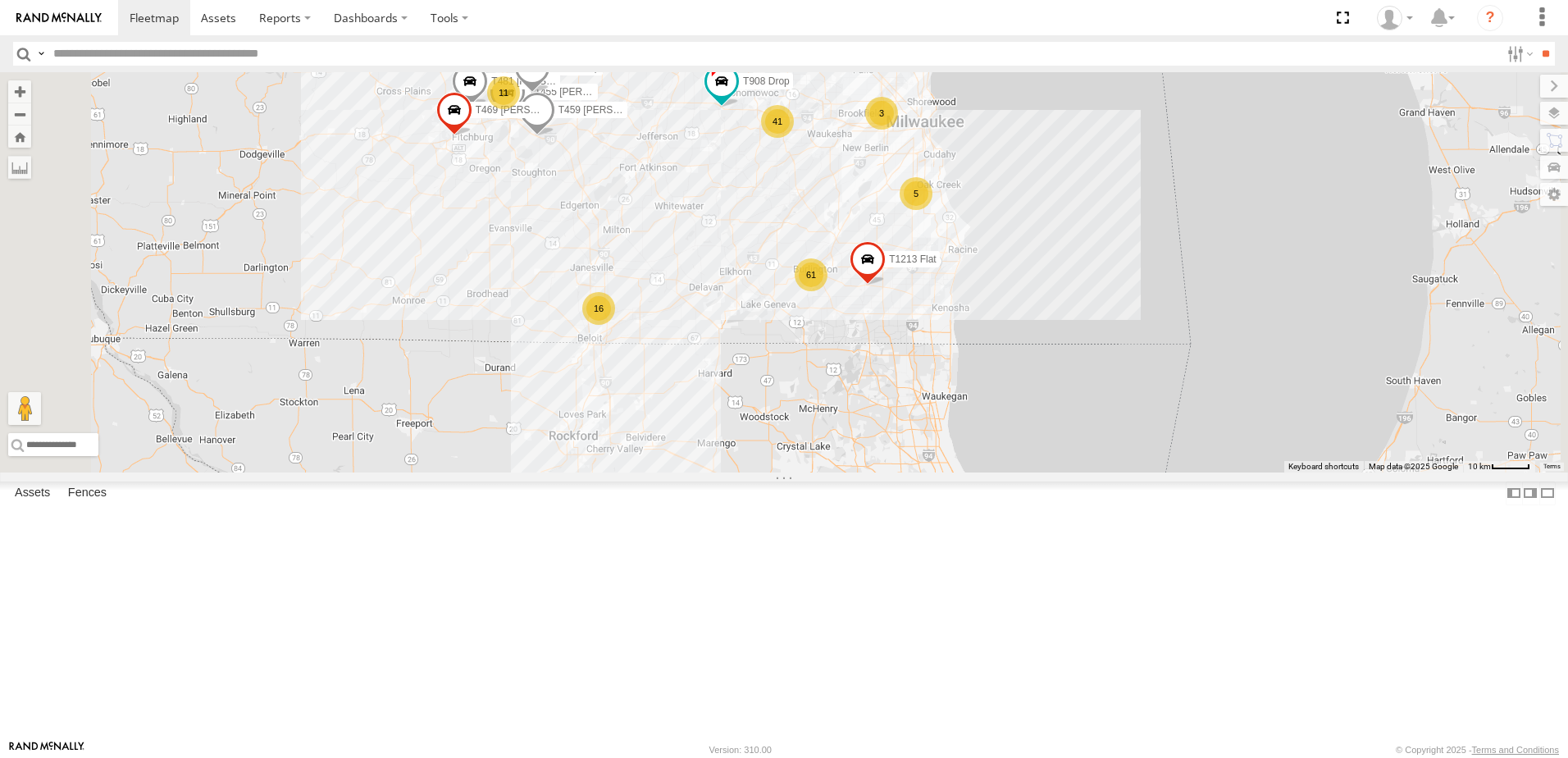
drag, startPoint x: 915, startPoint y: 535, endPoint x: 864, endPoint y: 507, distance: 58.2
click at [865, 472] on div "T548 Pipe T541 Flat T1244 Stretch 3 Axle Flat T1439 Pipe T515 Pipe T981 Flat T5…" at bounding box center [784, 272] width 1568 height 400
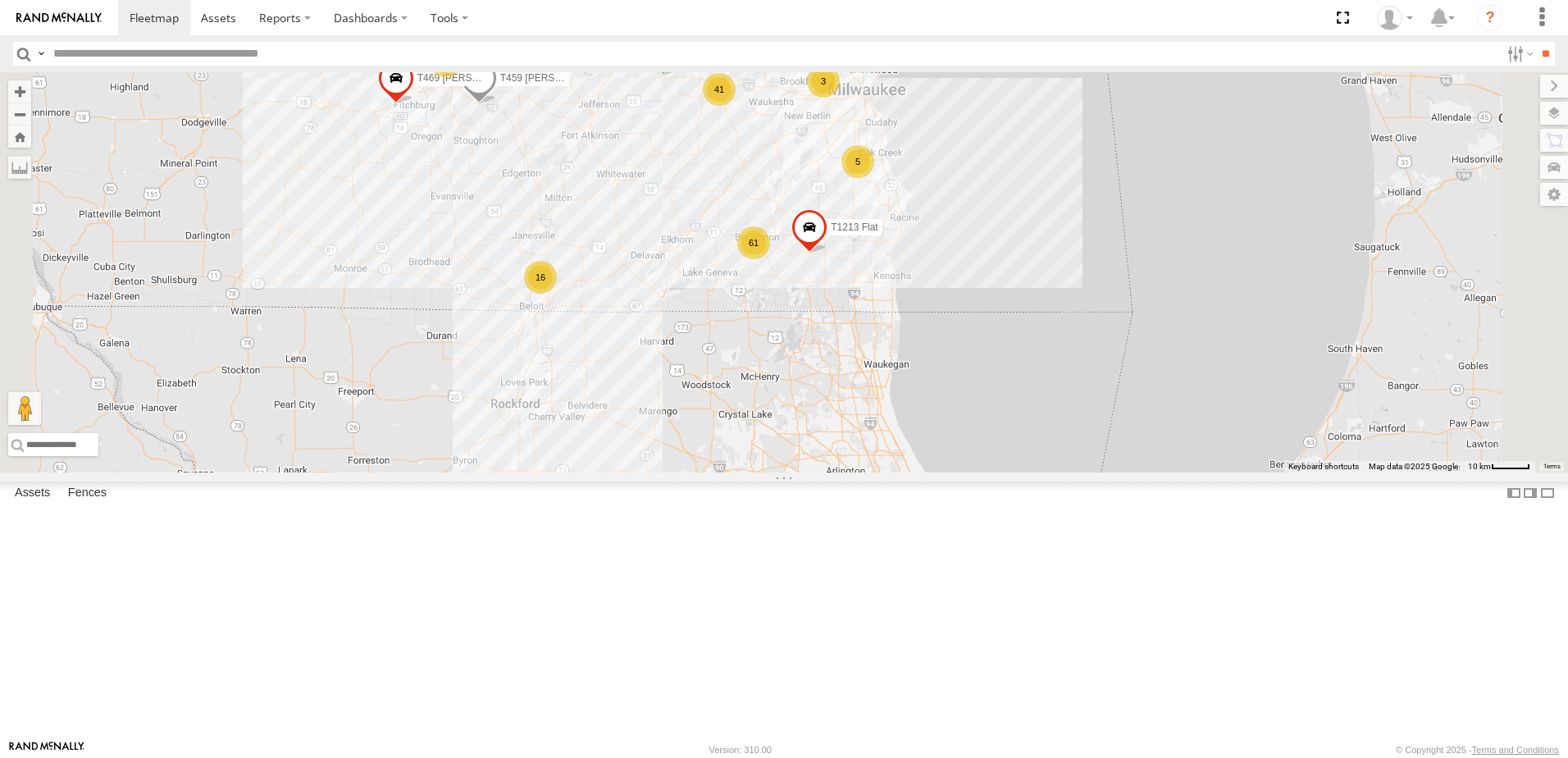
click at [992, 398] on div "T548 Pipe T541 Flat T1244 Stretch 3 Axle Flat T1439 Pipe T515 Pipe T981 Flat T5…" at bounding box center [784, 272] width 1568 height 400
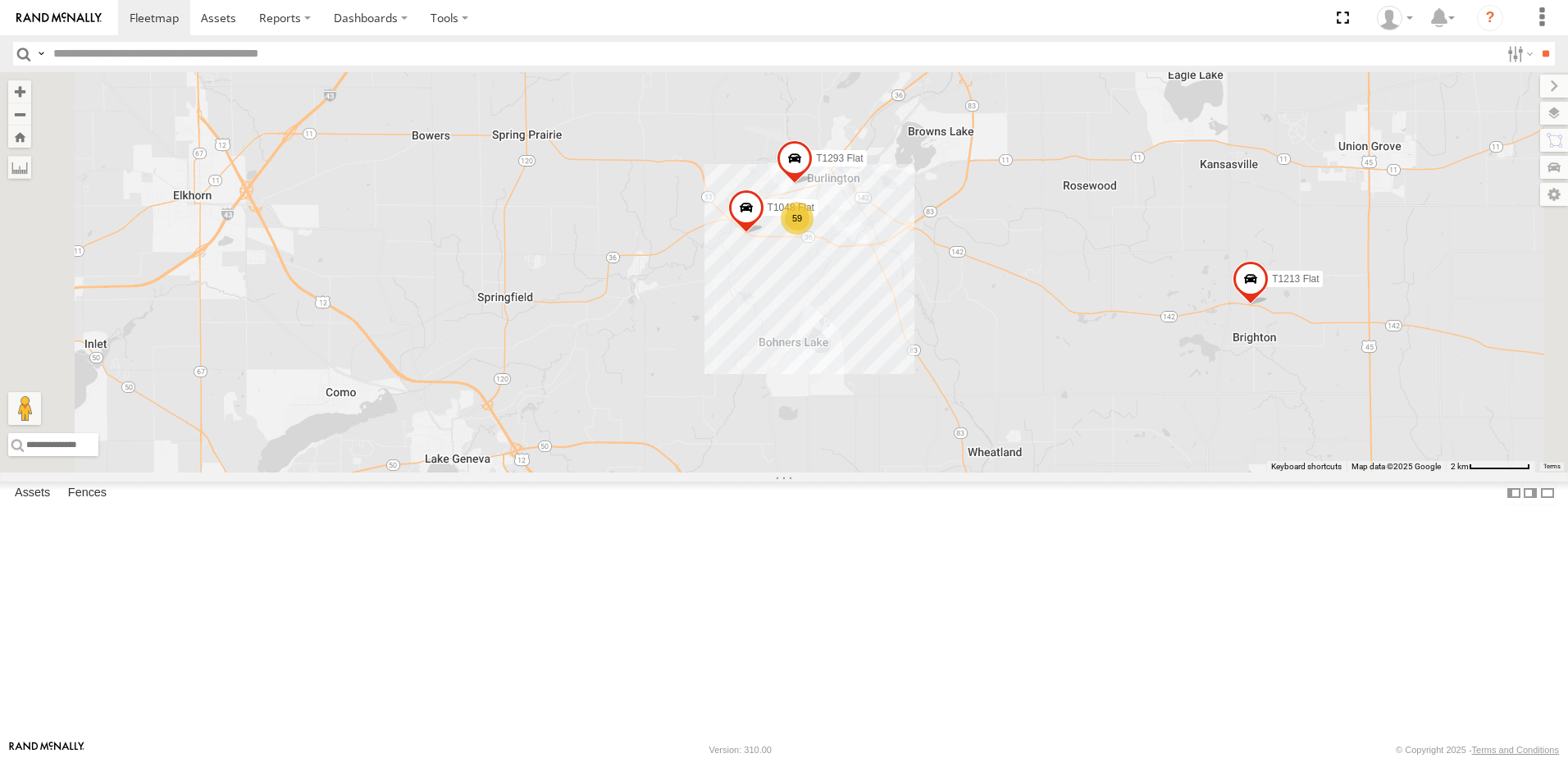
drag, startPoint x: 862, startPoint y: 426, endPoint x: 988, endPoint y: 348, distance: 148.2
click at [982, 351] on div "T548 Pipe T541 Flat T1244 Stretch 3 Axle Flat T1439 Pipe T515 Pipe T981 Flat T5…" at bounding box center [784, 272] width 1568 height 400
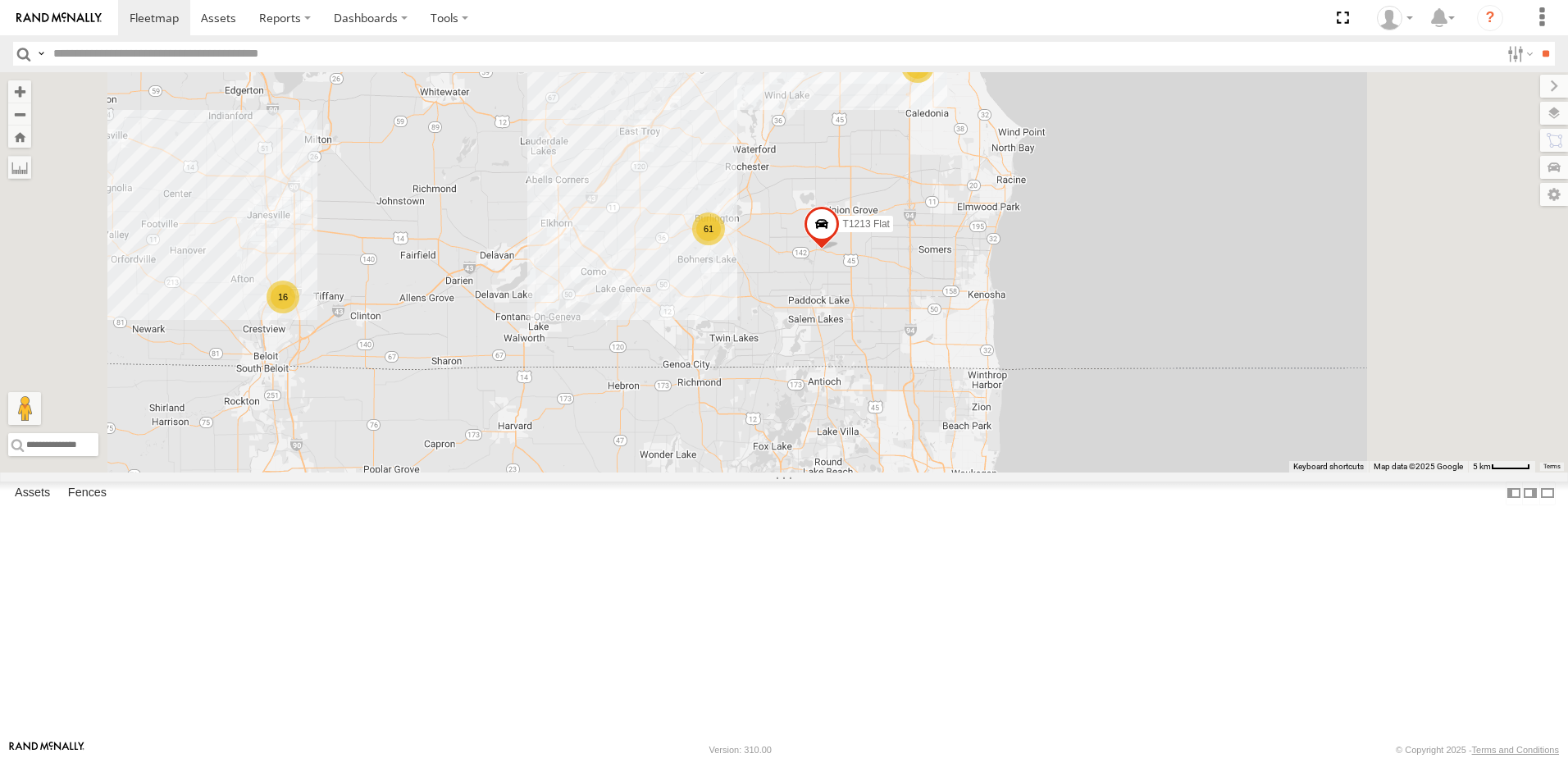
drag, startPoint x: 796, startPoint y: 458, endPoint x: 918, endPoint y: 404, distance: 133.4
click at [891, 410] on div "T548 Pipe T541 Flat T1244 Stretch 3 Axle Flat T1439 Pipe T515 Pipe T981 Flat T5…" at bounding box center [784, 272] width 1568 height 400
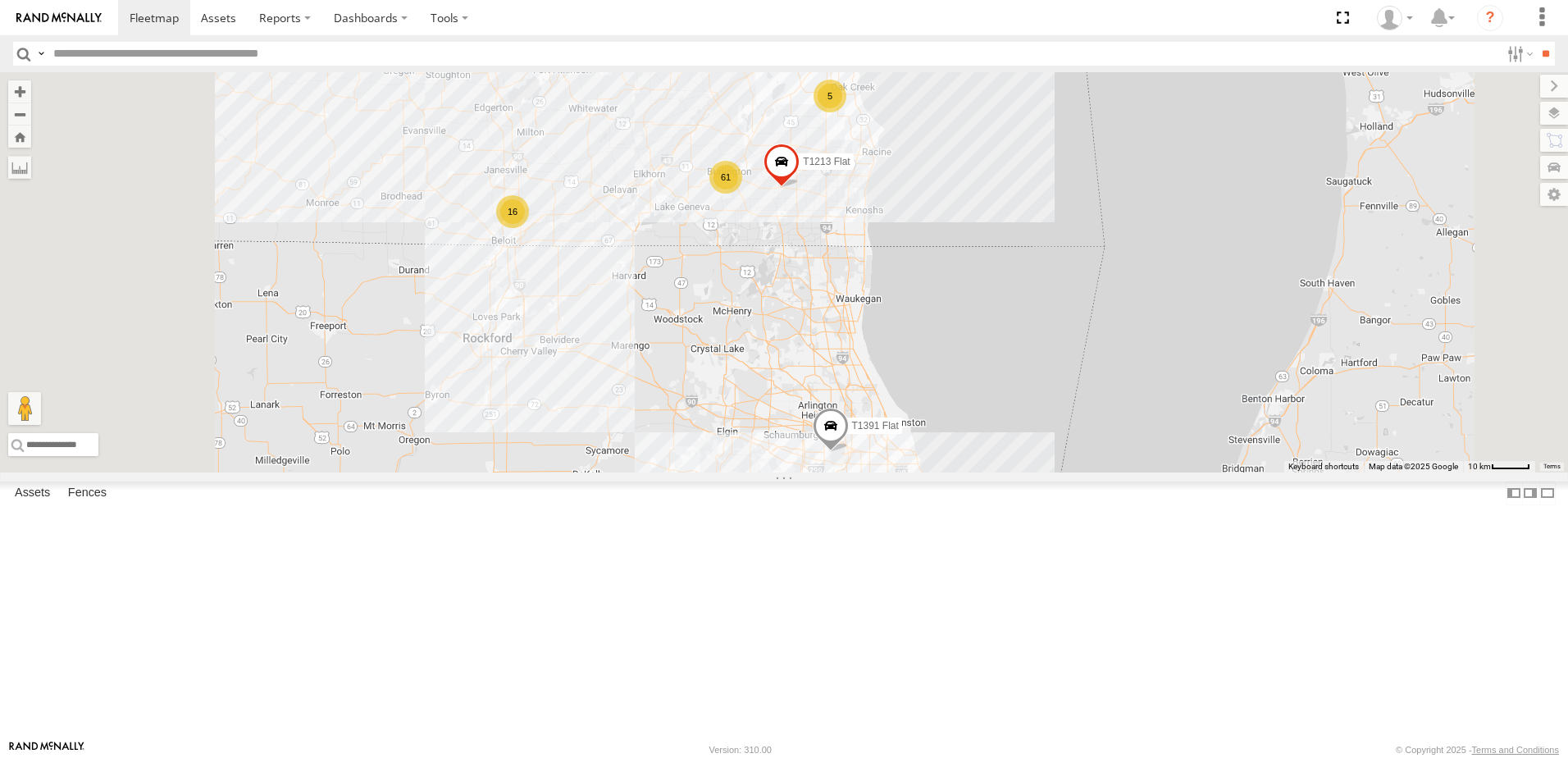
drag, startPoint x: 737, startPoint y: 515, endPoint x: 753, endPoint y: 460, distance: 57.3
click at [749, 471] on div "T548 Pipe T541 Flat T1244 Stretch 3 Axle Flat T1439 Pipe T515 Pipe T981 Flat T5…" at bounding box center [784, 272] width 1568 height 400
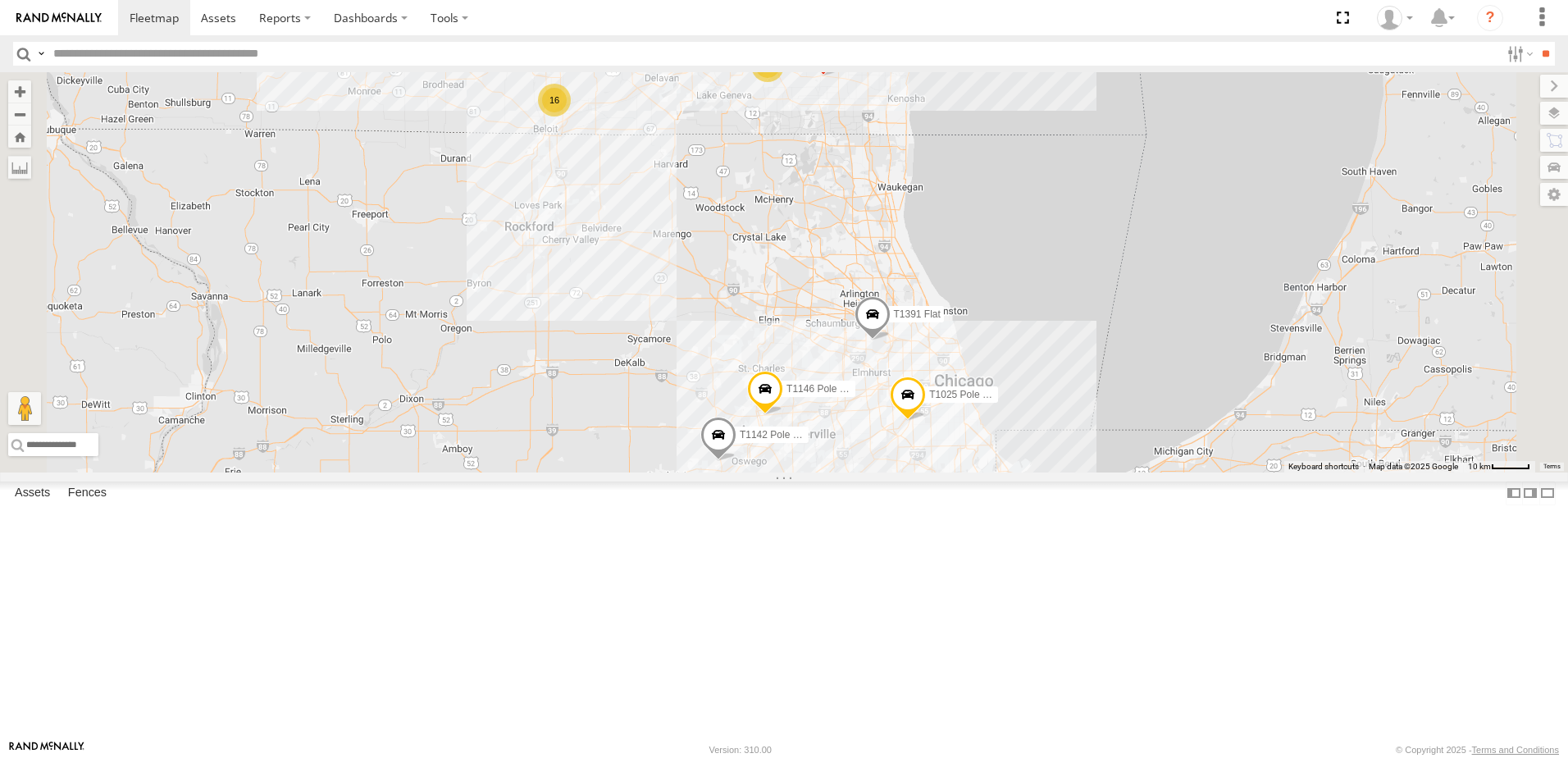
drag, startPoint x: 680, startPoint y: 501, endPoint x: 792, endPoint y: 409, distance: 144.9
click at [776, 424] on div "T548 Pipe T541 Flat T1244 Stretch 3 Axle Flat T1439 Pipe T515 Pipe T981 Flat T5…" at bounding box center [784, 272] width 1568 height 400
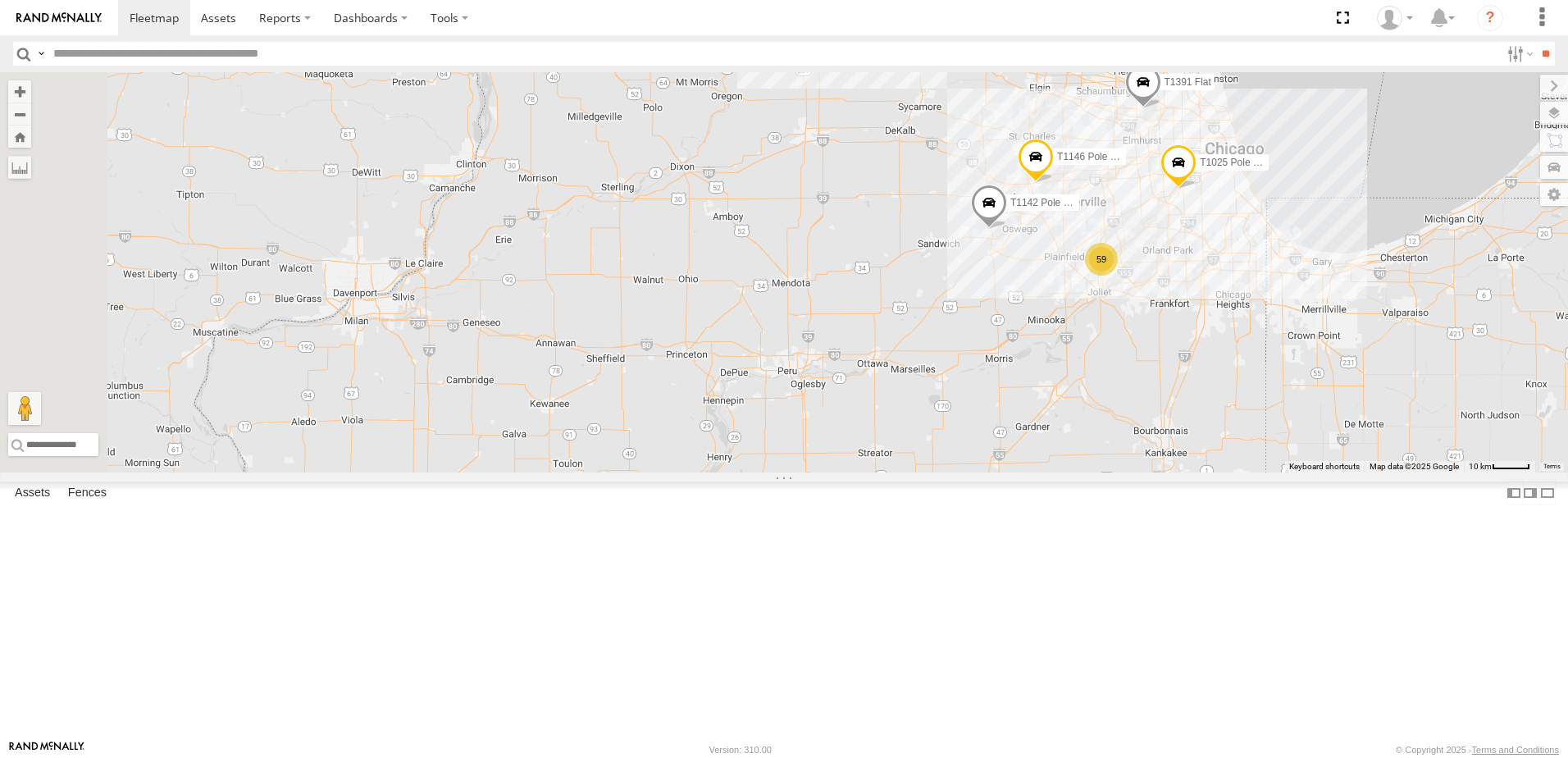
drag, startPoint x: 706, startPoint y: 567, endPoint x: 784, endPoint y: 495, distance: 106.2
click at [782, 472] on div "T548 Pipe T541 Flat T1244 Stretch 3 Axle Flat T1439 Pipe T515 Pipe T981 Flat T5…" at bounding box center [784, 272] width 1568 height 400
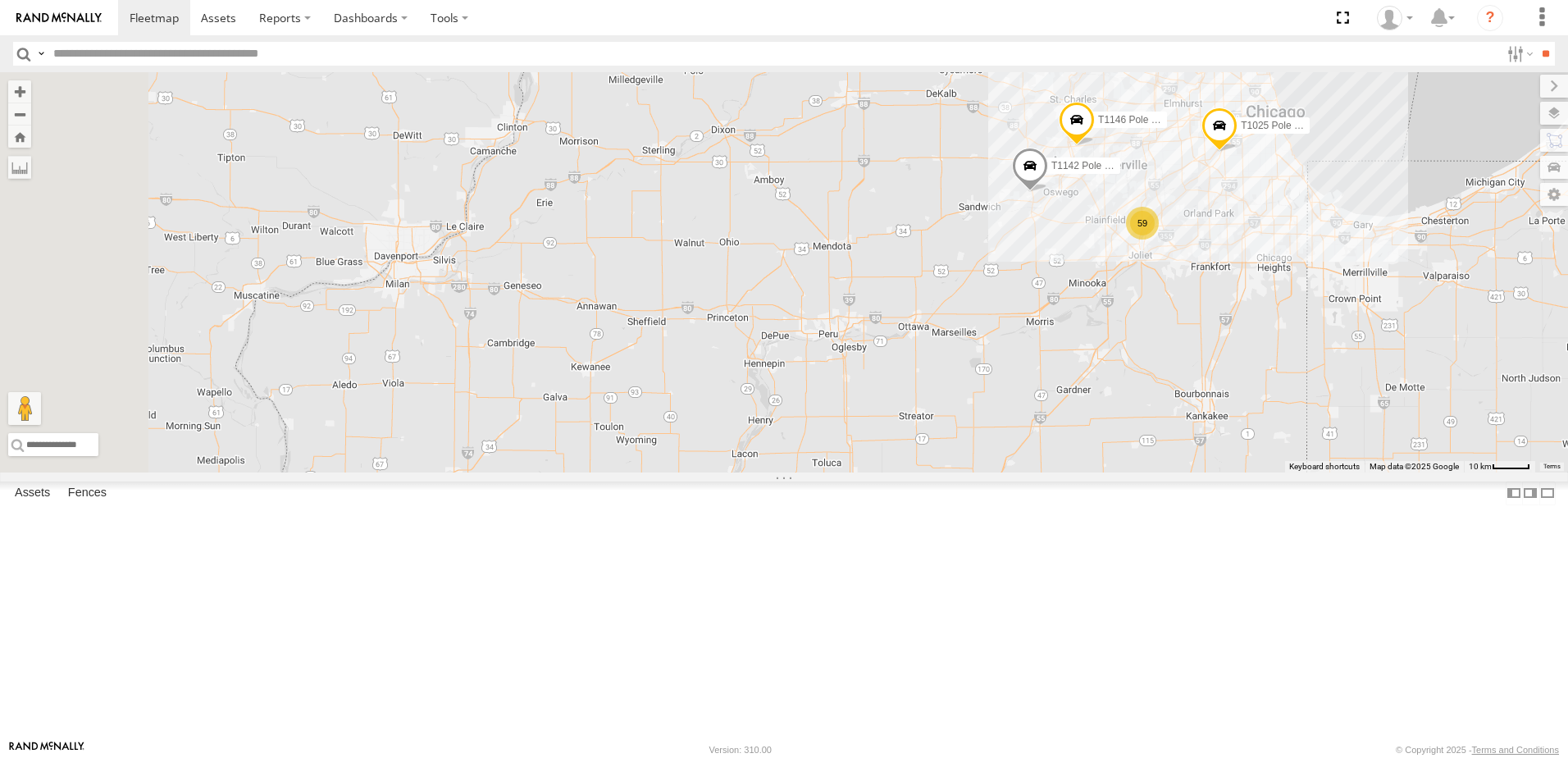
drag, startPoint x: 711, startPoint y: 600, endPoint x: 742, endPoint y: 415, distance: 187.6
click at [742, 423] on div "T548 Pipe T541 Flat T1244 Stretch 3 Axle Flat T1439 Pipe T515 Pipe T981 Flat T5…" at bounding box center [784, 272] width 1568 height 400
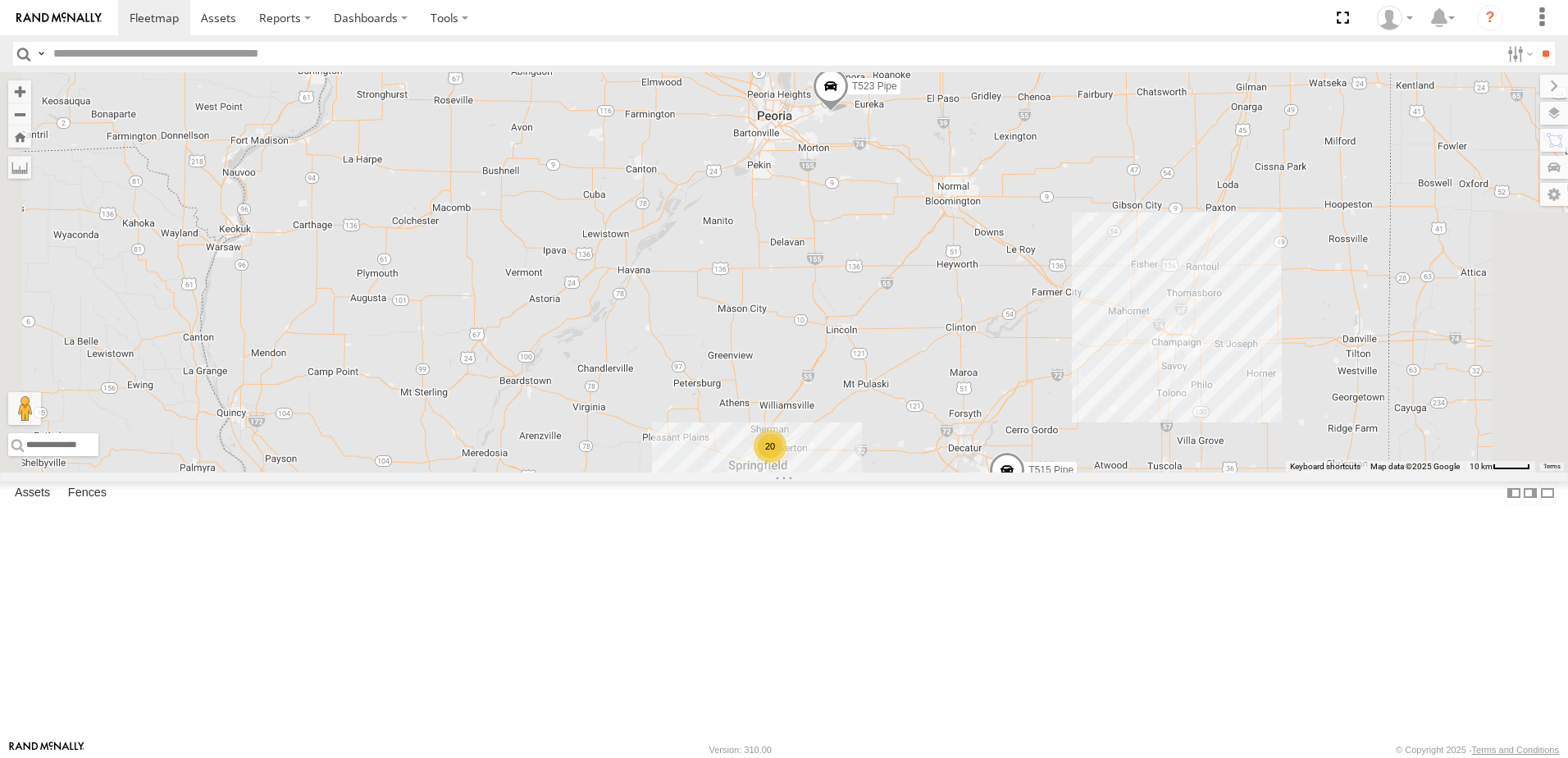
drag, startPoint x: 770, startPoint y: 502, endPoint x: 824, endPoint y: 345, distance: 166.0
click at [821, 370] on div "T548 Pipe T541 Flat T1244 Stretch 3 Axle Flat T1439 Pipe T515 Pipe T981 Flat T5…" at bounding box center [784, 272] width 1568 height 400
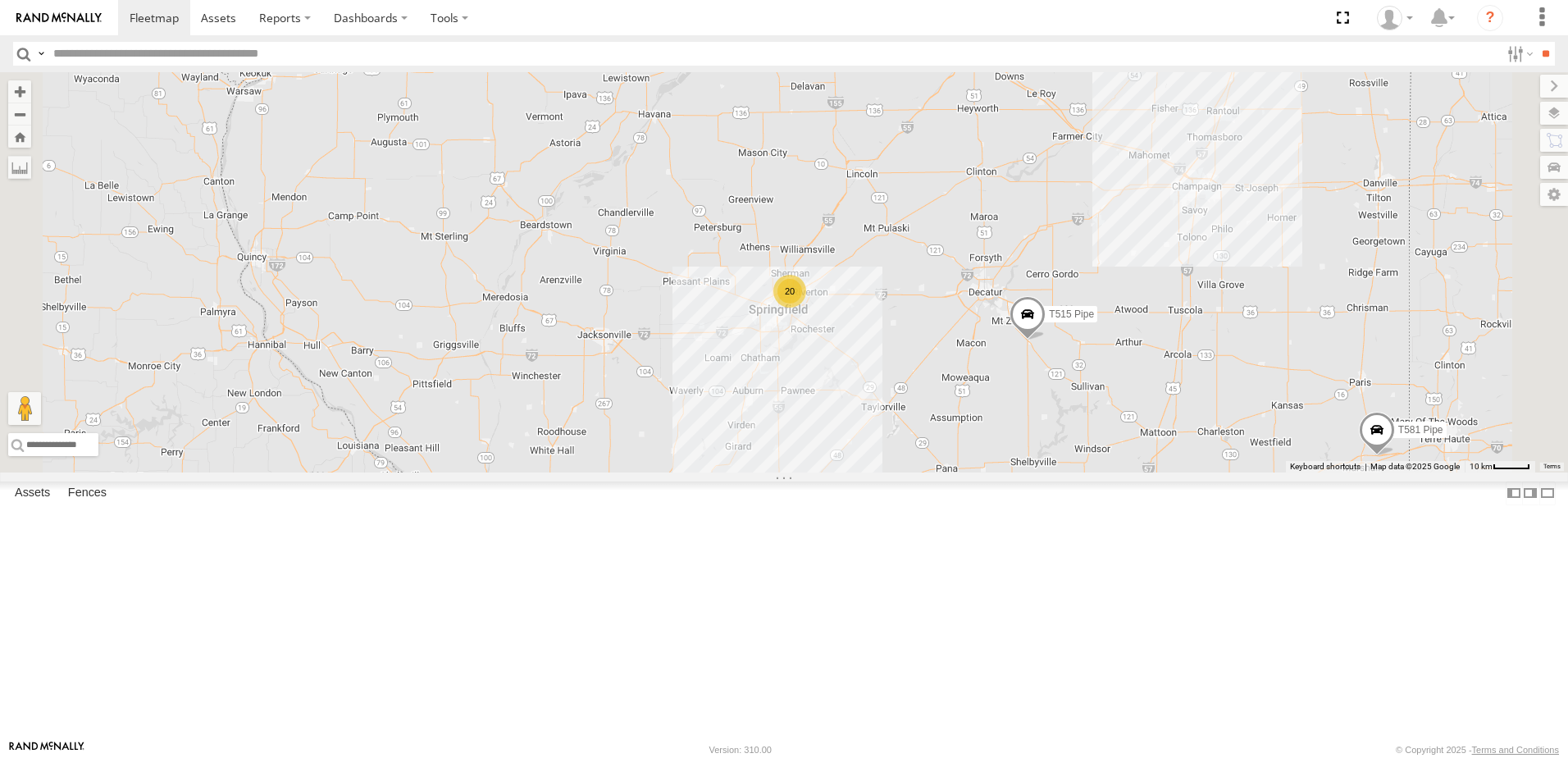
drag, startPoint x: 1160, startPoint y: 239, endPoint x: 986, endPoint y: 501, distance: 314.5
click at [989, 472] on div "T548 Pipe T541 Flat T1244 Stretch 3 Axle Flat T1439 Pipe T515 Pipe T981 Flat T5…" at bounding box center [784, 272] width 1568 height 400
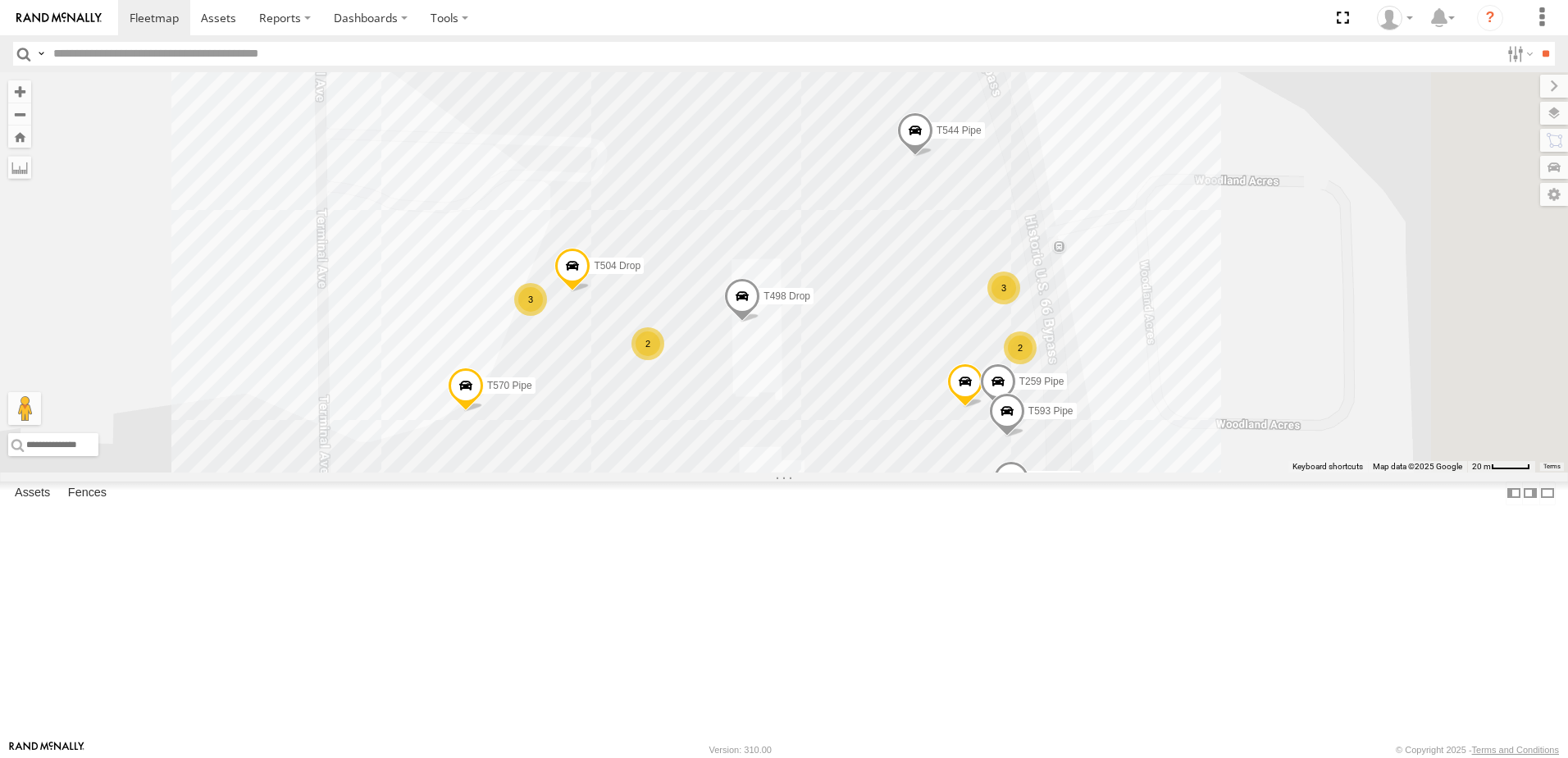
drag, startPoint x: 1237, startPoint y: 494, endPoint x: 1051, endPoint y: 480, distance: 186.5
click at [1055, 472] on div "T548 Pipe T541 Flat T1244 Stretch 3 Axle Flat T1439 Pipe T515 Pipe T981 Flat T5…" at bounding box center [784, 272] width 1568 height 400
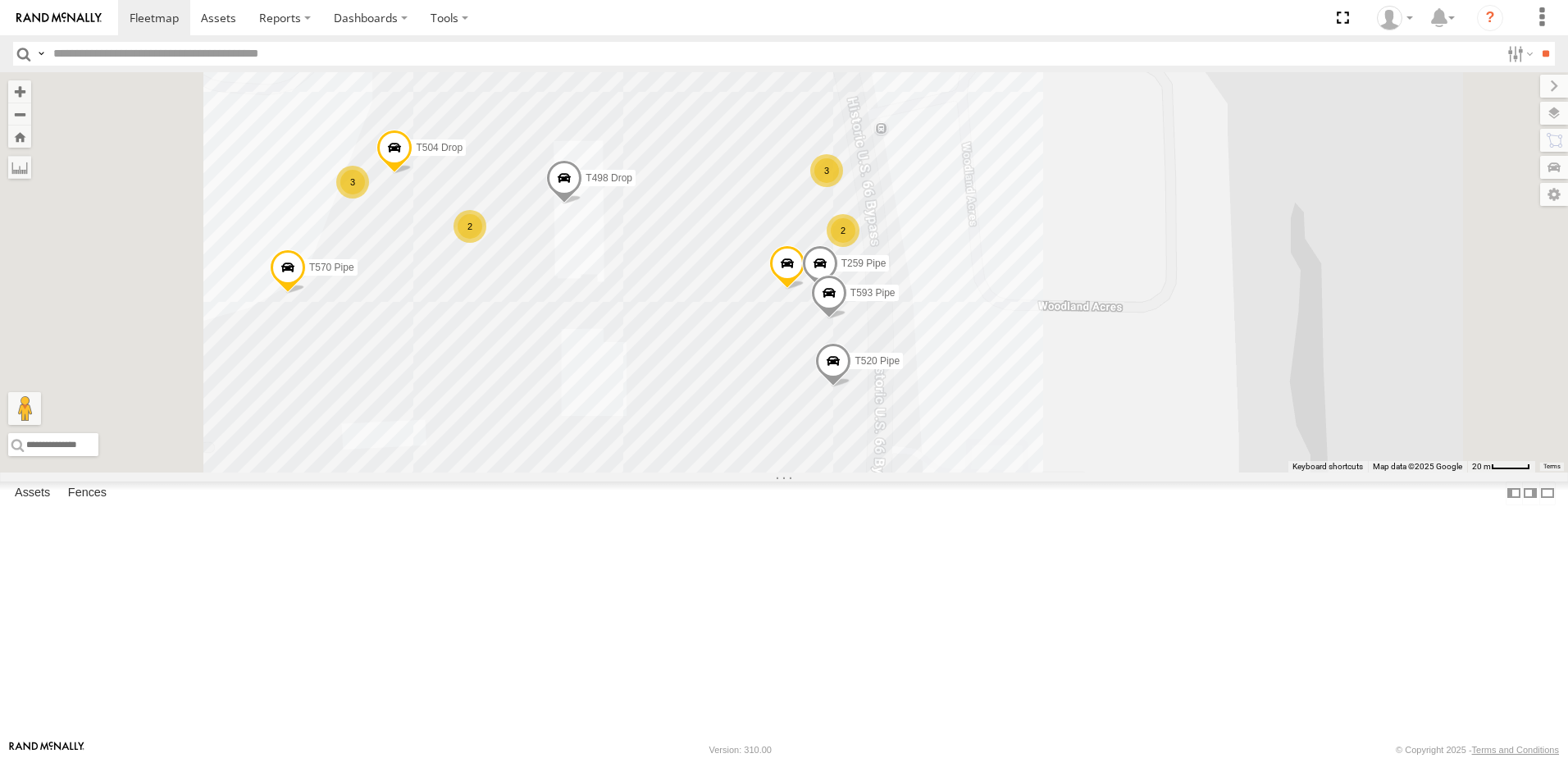
drag, startPoint x: 663, startPoint y: 324, endPoint x: 890, endPoint y: 364, distance: 230.5
click at [869, 353] on div "T548 Pipe T541 Flat T1244 Stretch 3 Axle Flat T1439 Pipe T515 Pipe T981 Flat T5…" at bounding box center [784, 272] width 1568 height 400
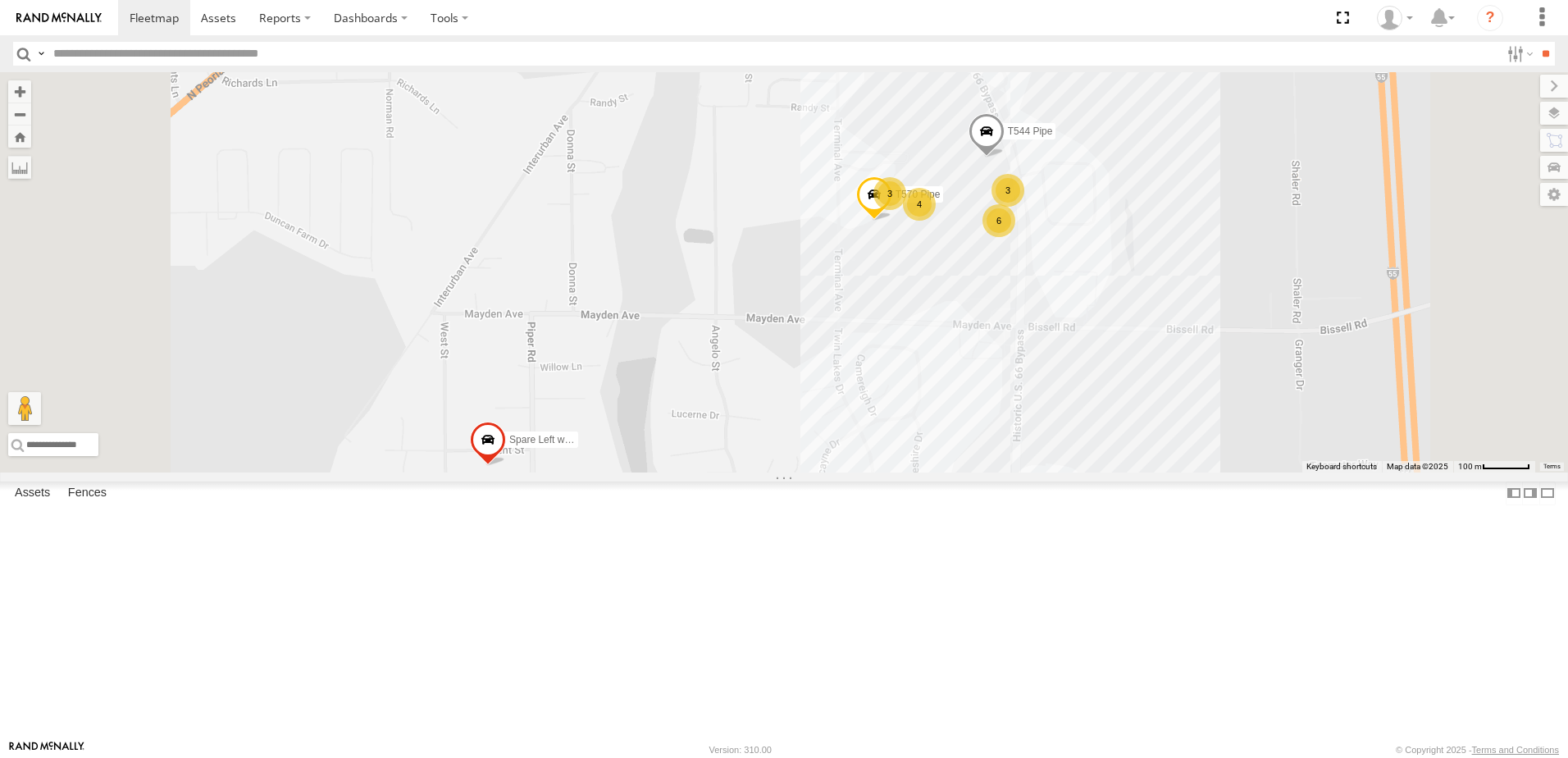
drag, startPoint x: 1115, startPoint y: 469, endPoint x: 1088, endPoint y: 412, distance: 63.1
click at [1089, 412] on div "T548 Pipe T541 Flat T1244 Stretch 3 Axle Flat T1439 Pipe T515 Pipe T981 Flat T5…" at bounding box center [784, 272] width 1568 height 400
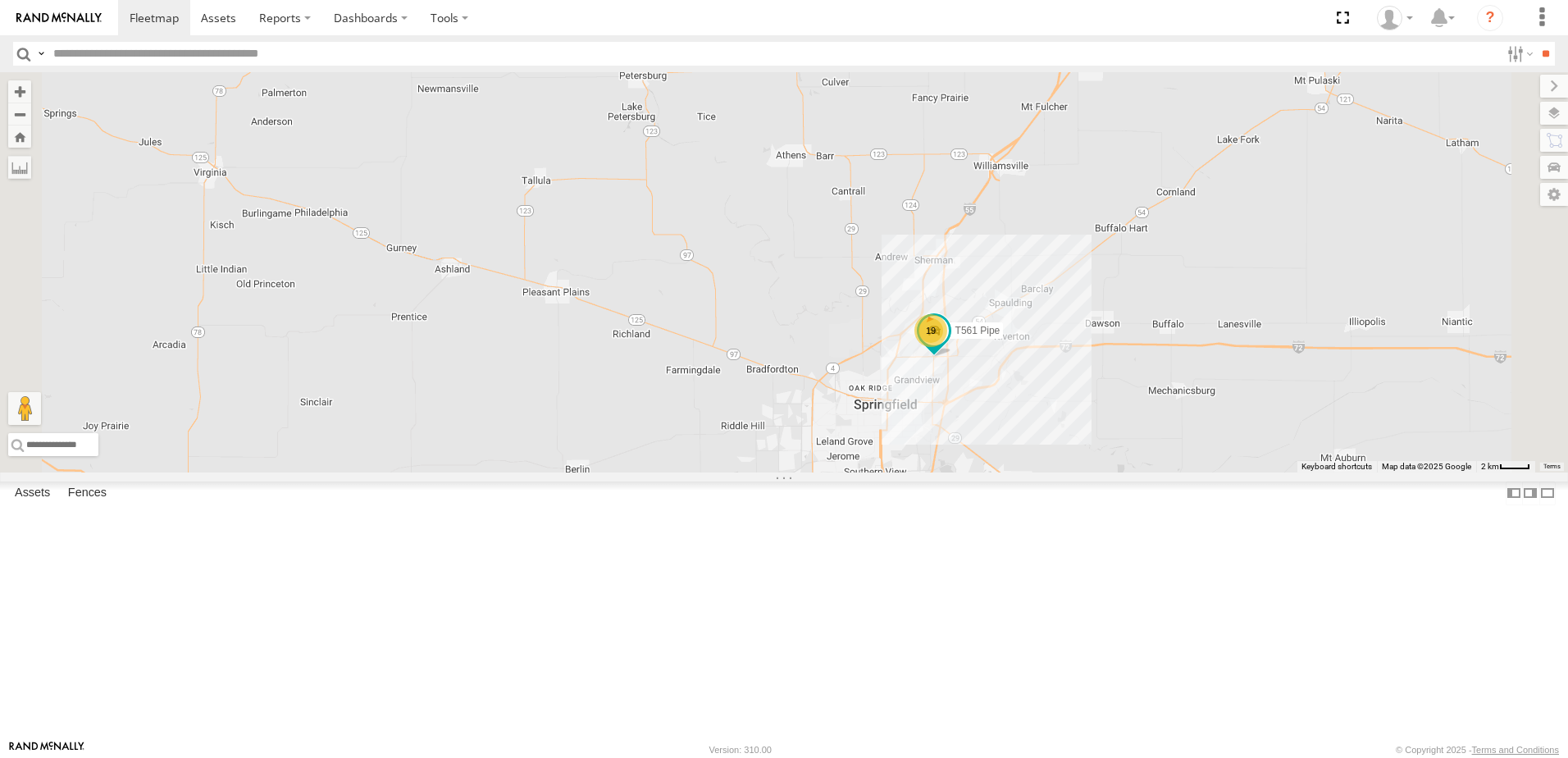
drag, startPoint x: 1271, startPoint y: 596, endPoint x: 1156, endPoint y: 480, distance: 163.3
click at [1203, 472] on div "T548 Pipe T541 Flat T1244 Stretch 3 Axle Flat T1439 Pipe T515 Pipe T981 Flat T5…" at bounding box center [784, 272] width 1568 height 400
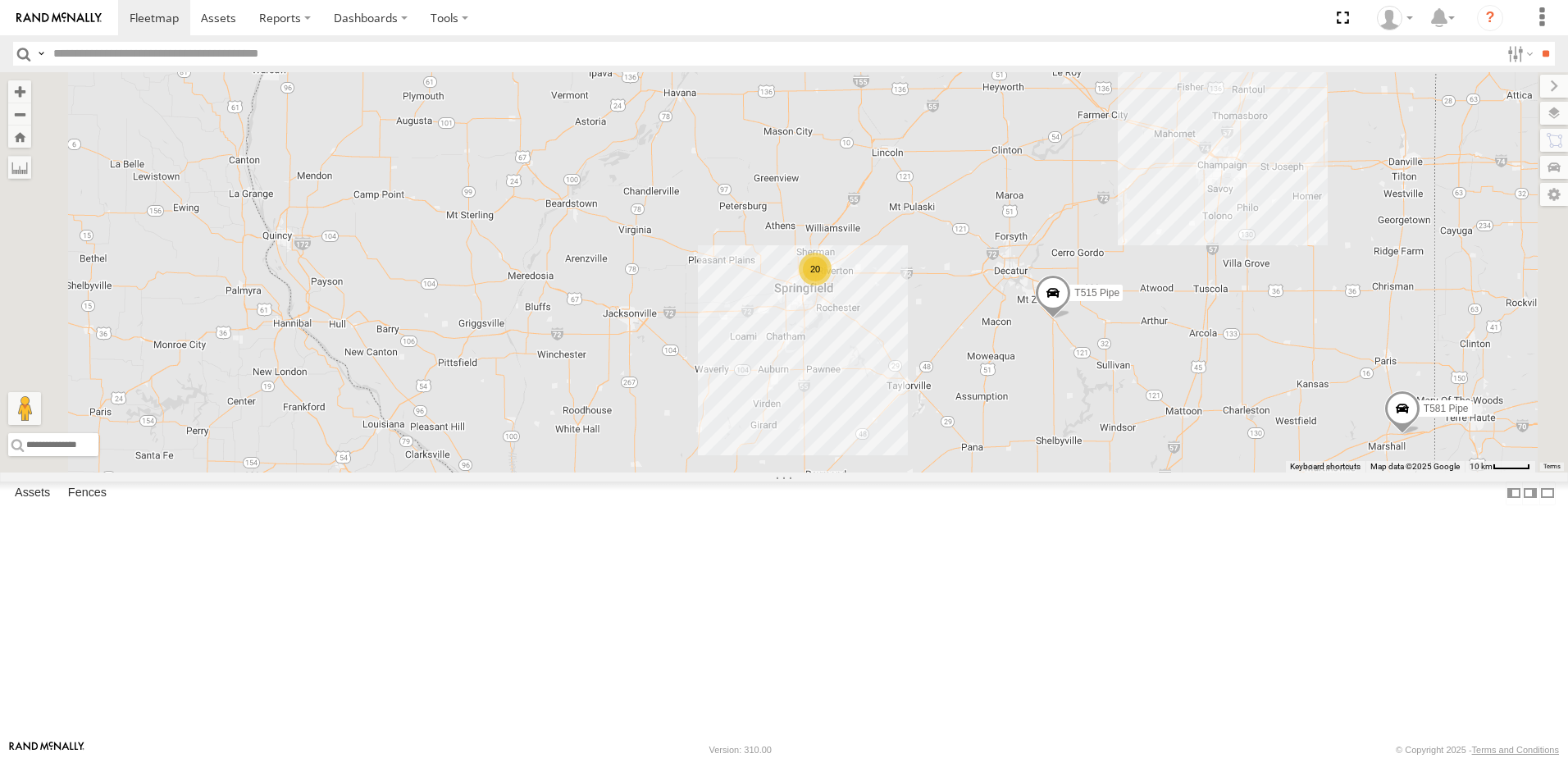
drag, startPoint x: 1220, startPoint y: 524, endPoint x: 1096, endPoint y: 431, distance: 155.0
click at [1113, 438] on div "T548 Pipe T541 Flat T1244 Stretch 3 Axle Flat T1439 Pipe T515 Pipe T981 Flat T5…" at bounding box center [784, 272] width 1568 height 400
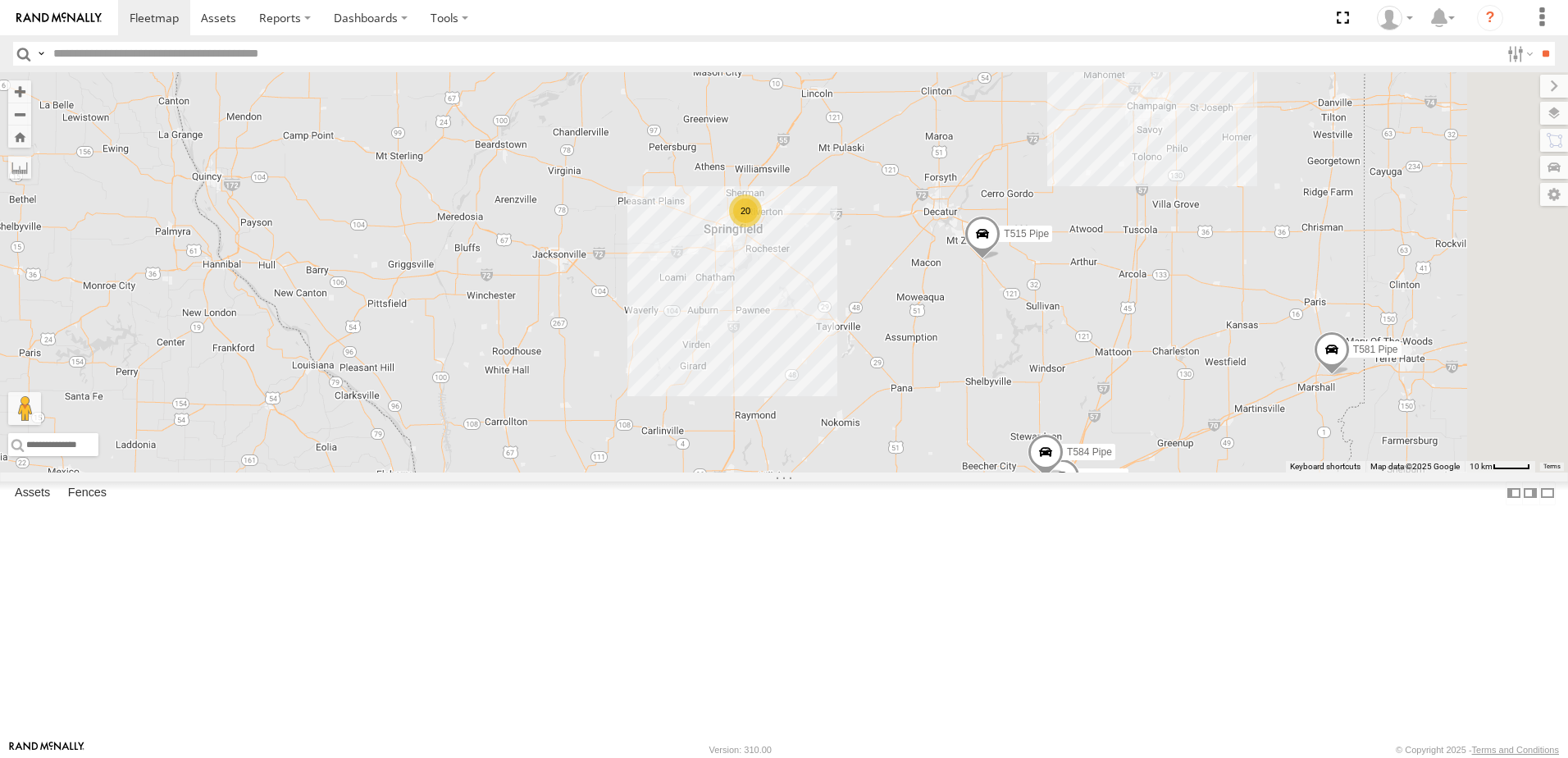
drag, startPoint x: 1004, startPoint y: 441, endPoint x: 972, endPoint y: 410, distance: 44.6
click at [972, 410] on div "T548 Pipe T541 Flat T1244 Stretch 3 Axle Flat T1439 Pipe T515 Pipe T981 Flat T5…" at bounding box center [784, 272] width 1568 height 400
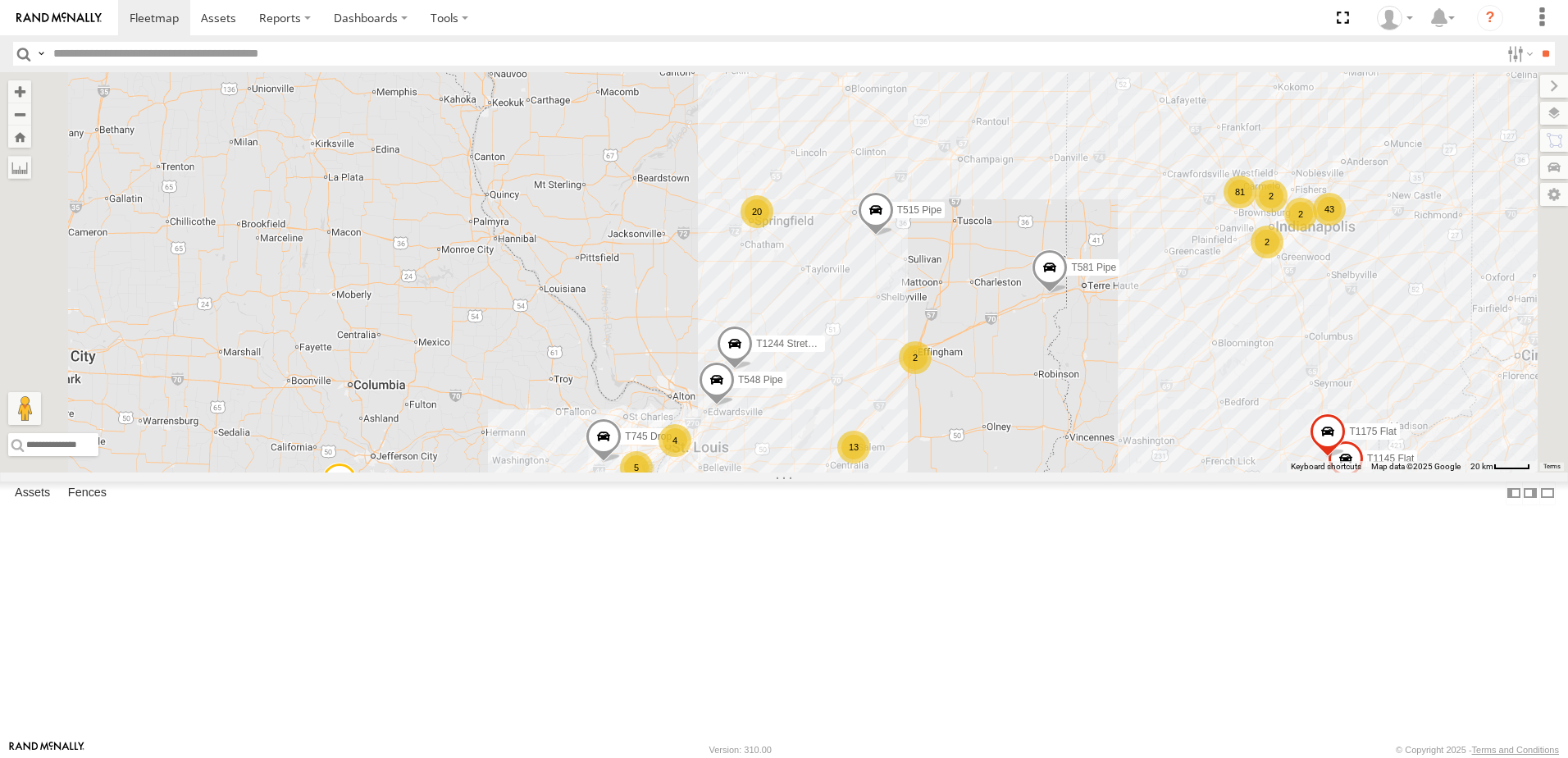
drag, startPoint x: 954, startPoint y: 611, endPoint x: 914, endPoint y: 437, distance: 178.5
click at [914, 437] on div "T548 Pipe T1244 Stretch 3 Axle Flat T515 Pipe T581 Pipe T1025 Pole Brace T1142 …" at bounding box center [784, 272] width 1568 height 400
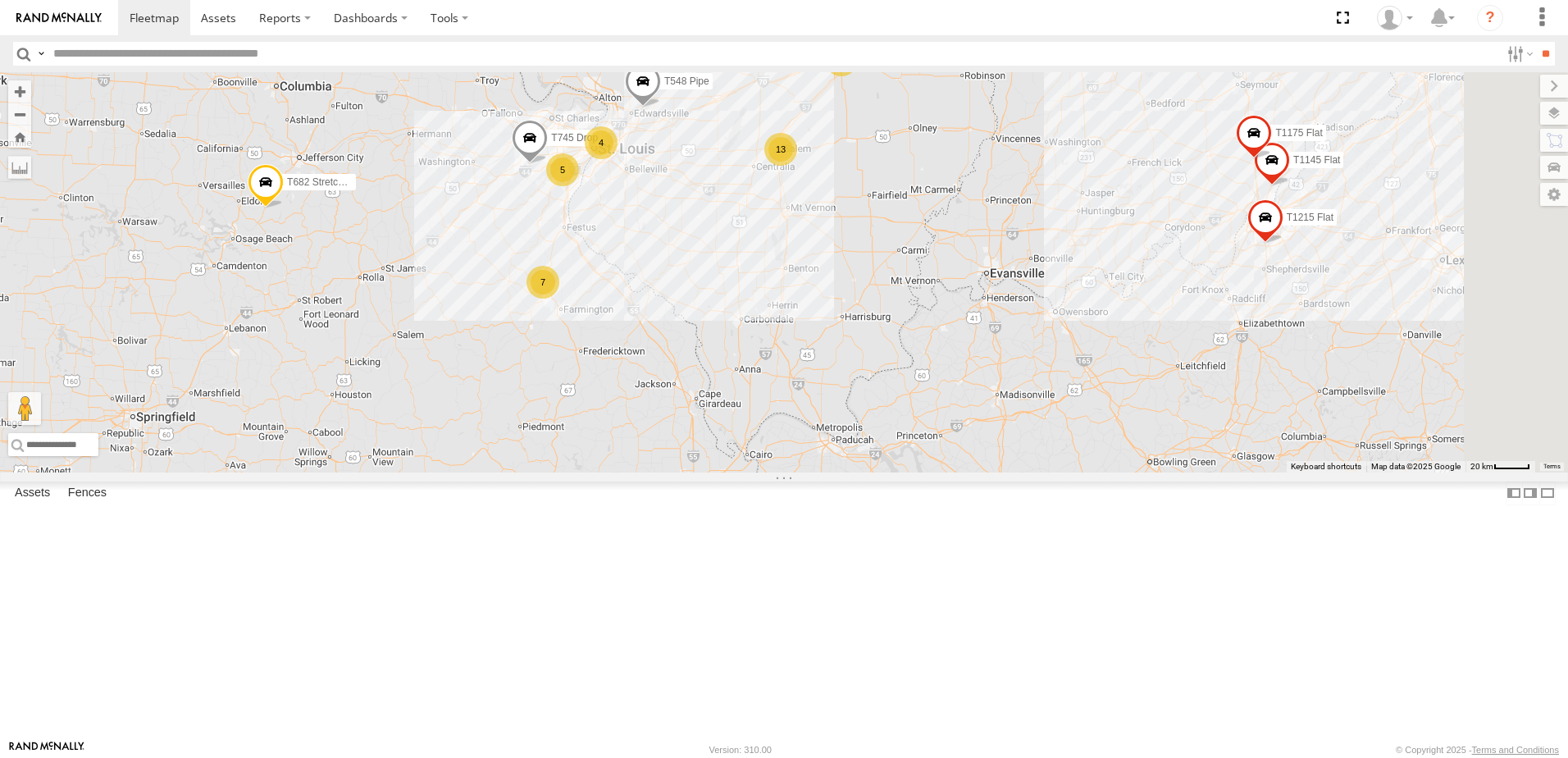
drag, startPoint x: 792, startPoint y: 456, endPoint x: 784, endPoint y: 406, distance: 50.6
click at [784, 406] on div "T548 Pipe T1244 Stretch 3 Axle Flat T515 Pipe T581 Pipe T1025 Pole Brace T1142 …" at bounding box center [784, 272] width 1568 height 400
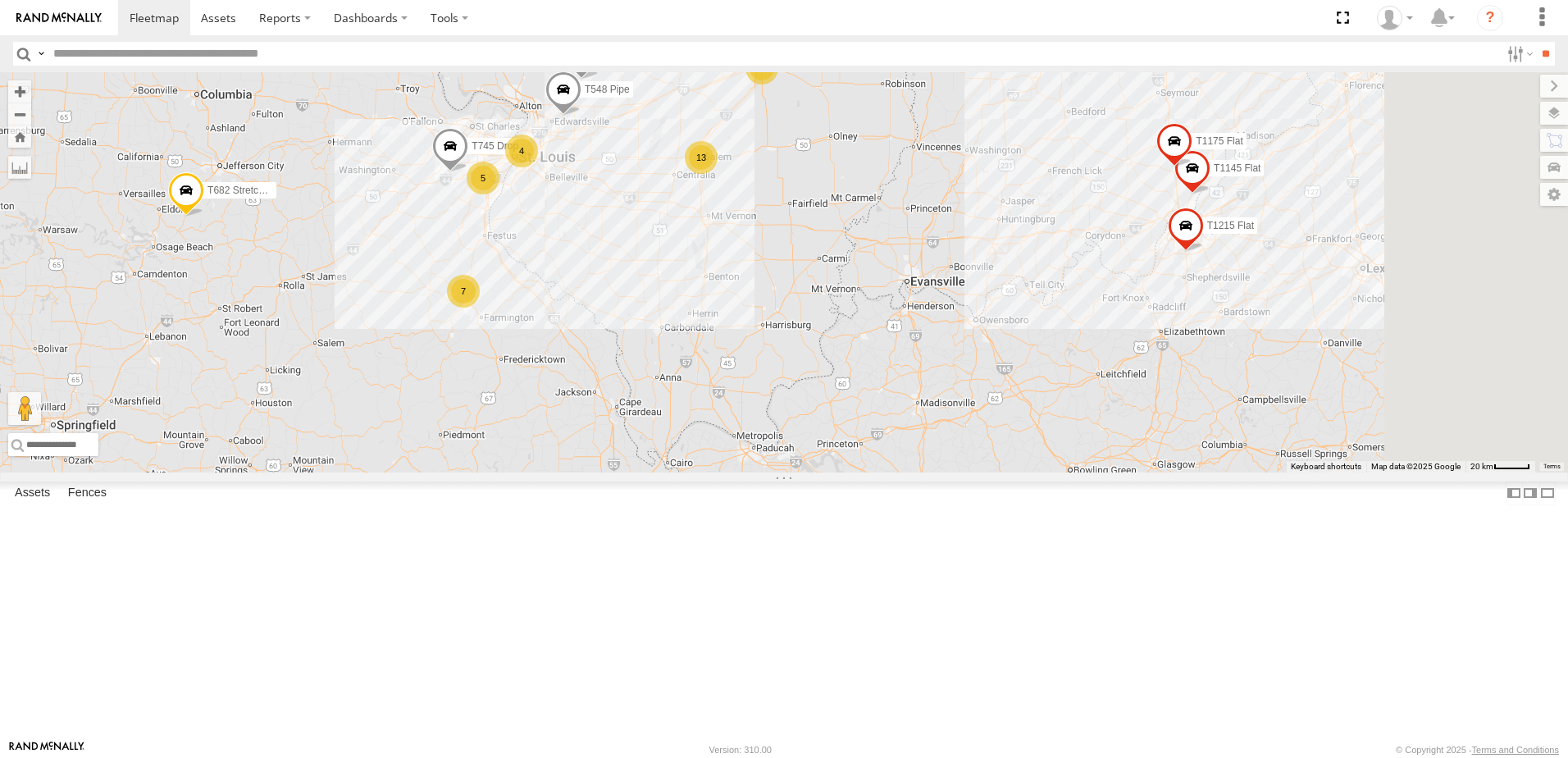
drag, startPoint x: 876, startPoint y: 394, endPoint x: 784, endPoint y: 406, distance: 92.8
click at [784, 406] on div "T548 Pipe T1244 Stretch 3 Axle Flat T515 Pipe T581 Pipe T1025 Pole Brace T1142 …" at bounding box center [784, 272] width 1568 height 400
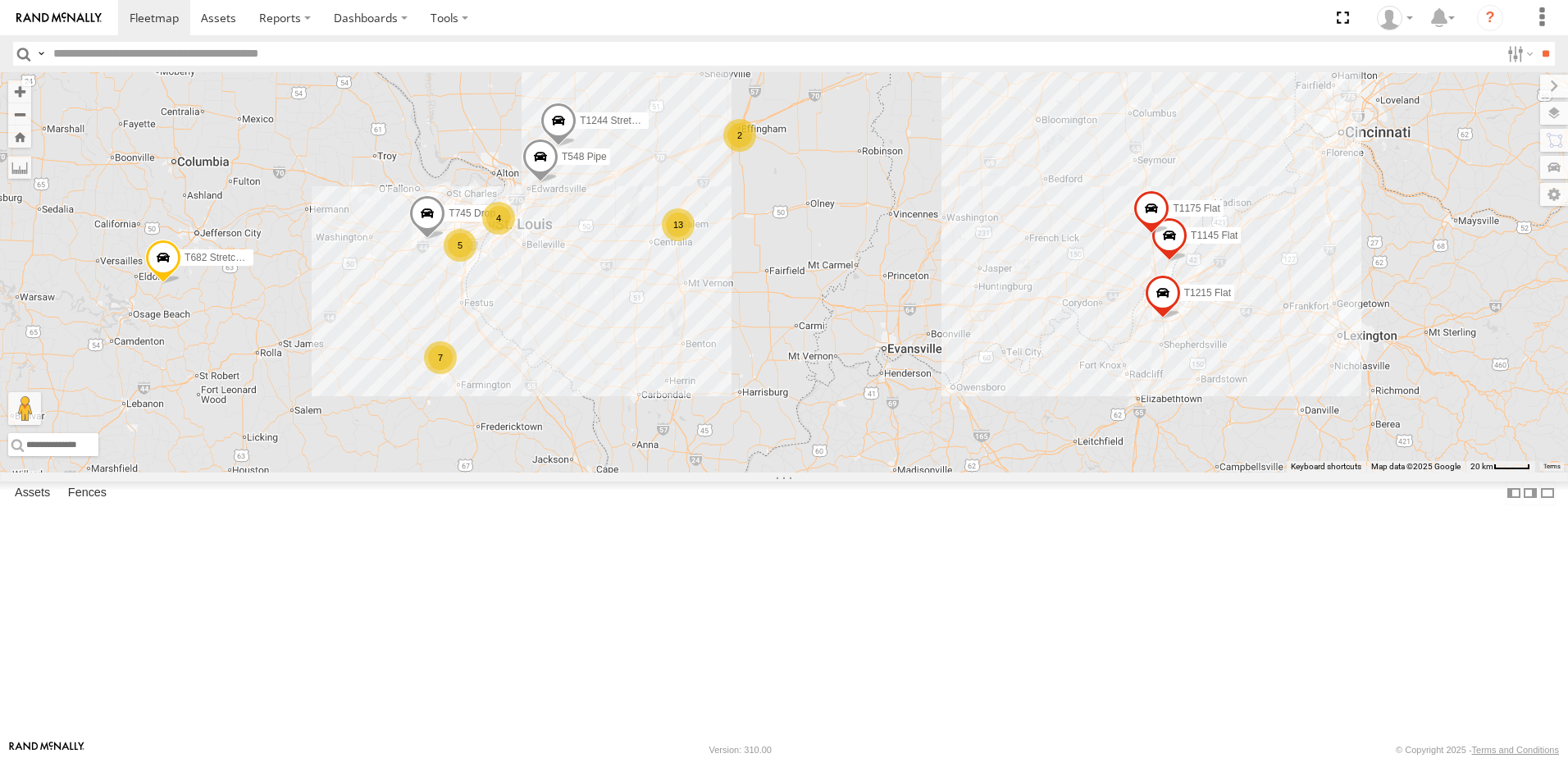
drag, startPoint x: 1167, startPoint y: 154, endPoint x: 1160, endPoint y: 218, distance: 64.4
click at [1160, 218] on div "T548 Pipe T1244 Stretch 3 Axle Flat T515 Pipe T581 Pipe T1025 Pole Brace T1142 …" at bounding box center [784, 272] width 1568 height 400
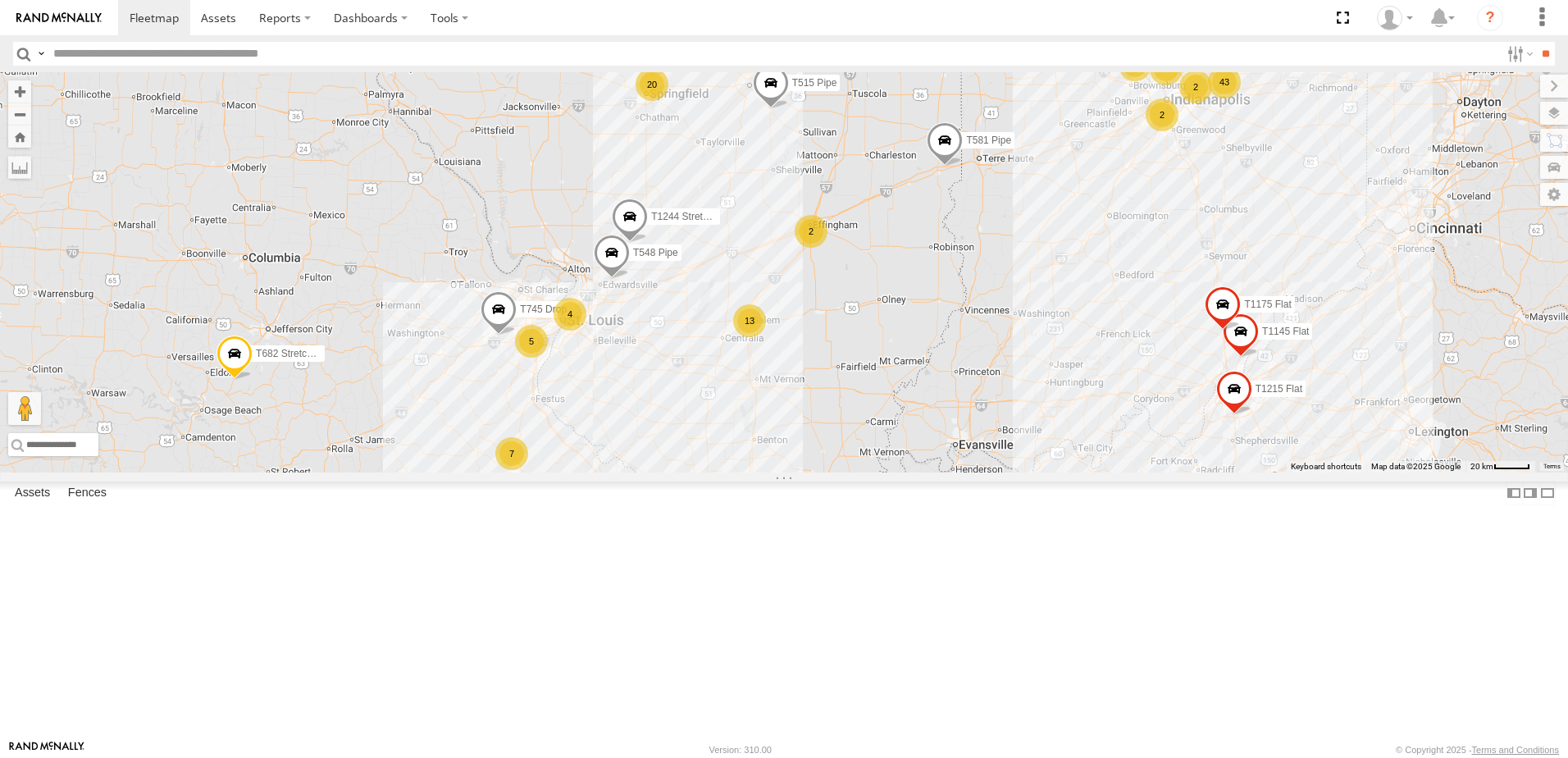
drag, startPoint x: 896, startPoint y: 189, endPoint x: 953, endPoint y: 297, distance: 122.1
click at [953, 297] on div "T548 Pipe T1244 Stretch 3 Axle Flat T515 Pipe T581 Pipe T1025 Pole Brace T1142 …" at bounding box center [784, 272] width 1568 height 400
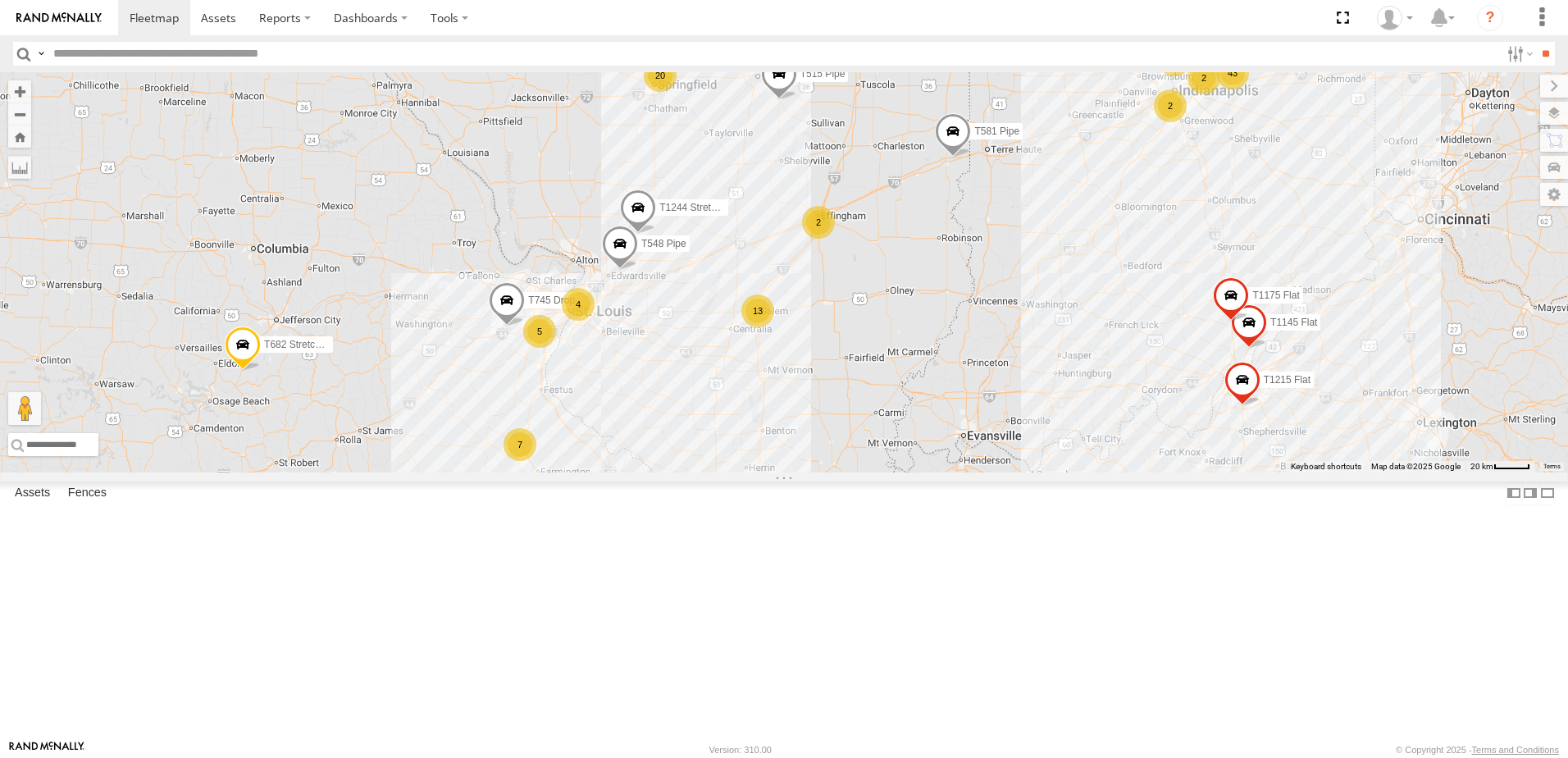
drag, startPoint x: 1118, startPoint y: 334, endPoint x: 1127, endPoint y: 324, distance: 13.5
click at [1127, 324] on div "T548 Pipe T1244 Stretch 3 Axle Flat T515 Pipe T581 Pipe T1025 Pole Brace T1142 …" at bounding box center [784, 272] width 1568 height 400
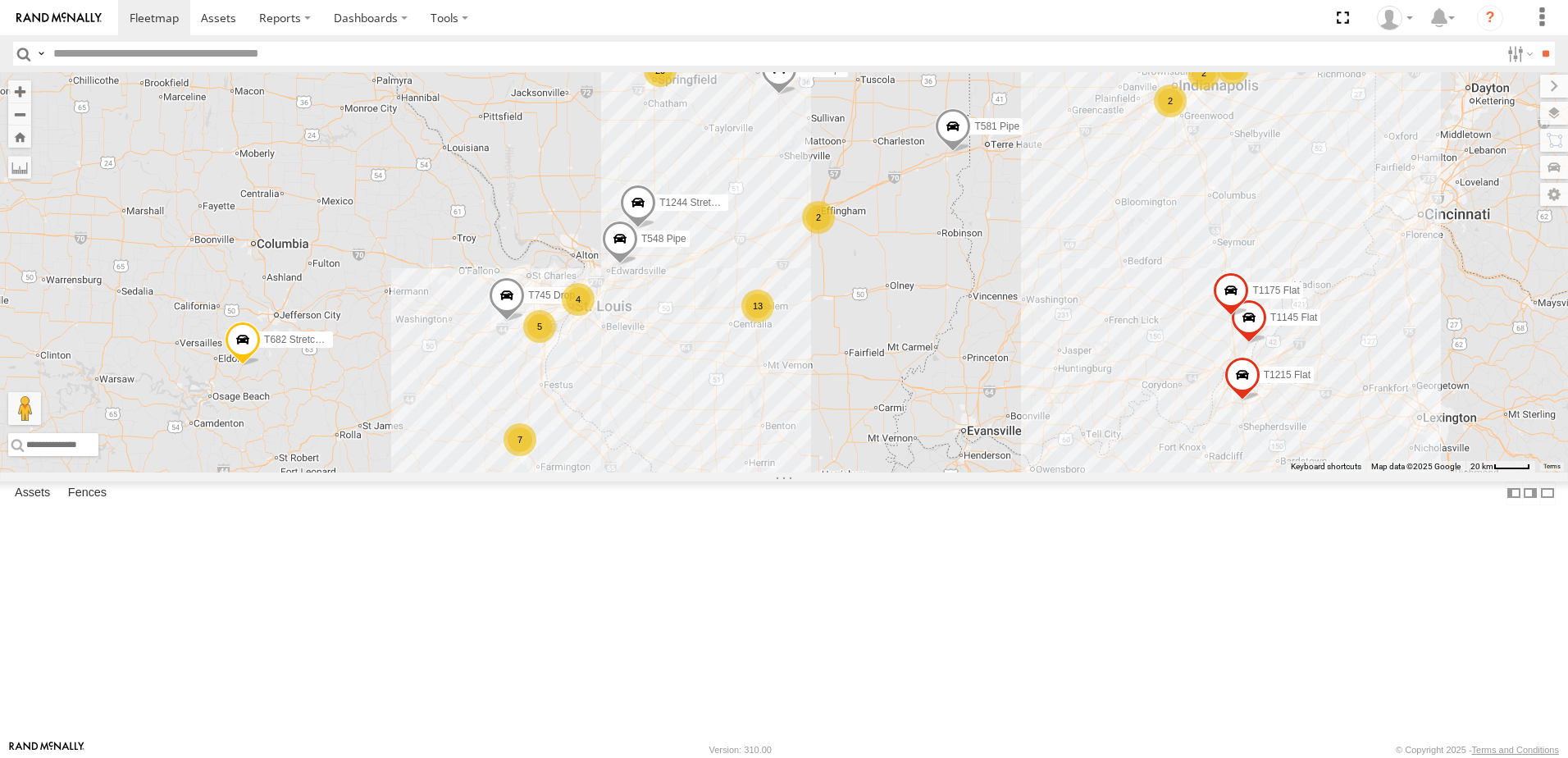
drag, startPoint x: 1140, startPoint y: 340, endPoint x: 1142, endPoint y: 331, distance: 9.2
click at [1142, 331] on div "T548 Pipe T1244 Stretch 3 Axle Flat T515 Pipe T581 Pipe T1025 Pole Brace T1142 …" at bounding box center [784, 272] width 1568 height 400
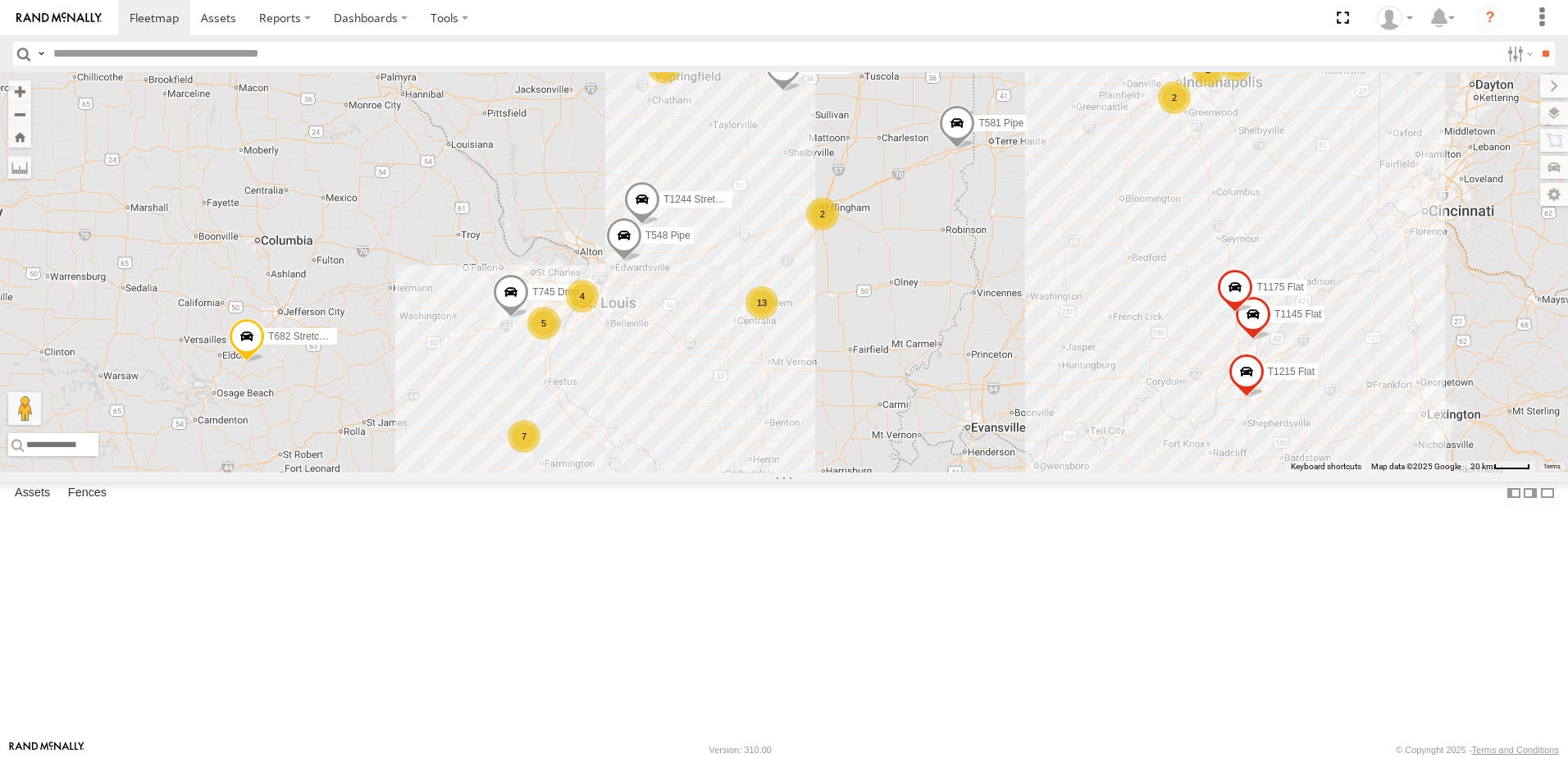
click at [1143, 330] on div "T548 Pipe T1244 Stretch 3 Axle Flat T515 Pipe T581 Pipe T1025 Pole Brace T1142 …" at bounding box center [784, 272] width 1568 height 400
